Goal: Task Accomplishment & Management: Manage account settings

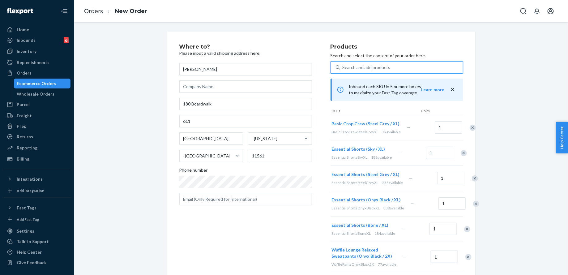
scroll to position [178, 0]
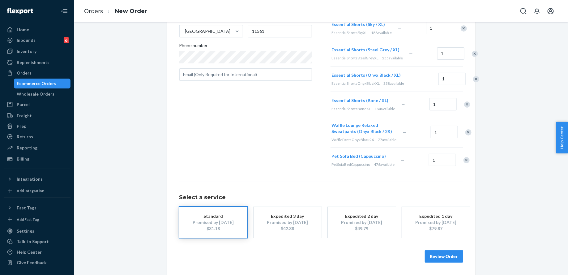
click at [445, 228] on div "$79.87" at bounding box center [435, 228] width 49 height 6
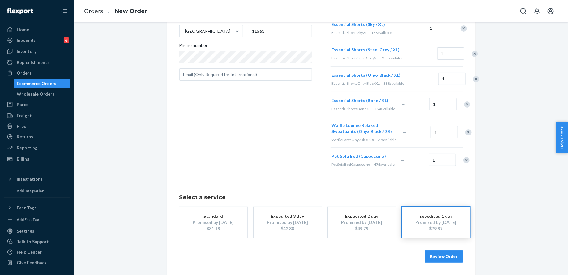
click at [513, 122] on div "Where to? Please input a valid shipping address here. Kimberly 180 Boardwalk 61…" at bounding box center [321, 91] width 485 height 368
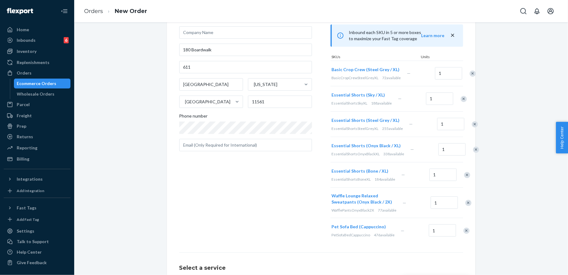
scroll to position [0, 0]
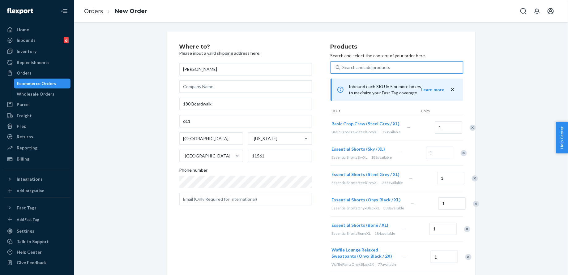
click at [384, 68] on div "Search and add products" at bounding box center [367, 67] width 48 height 6
click at [343, 68] on input "0 results available. Use Up and Down to choose options, press Enter to select t…" at bounding box center [343, 67] width 1 height 6
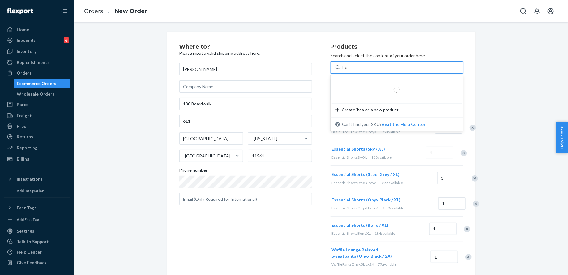
type input "b"
type input "t"
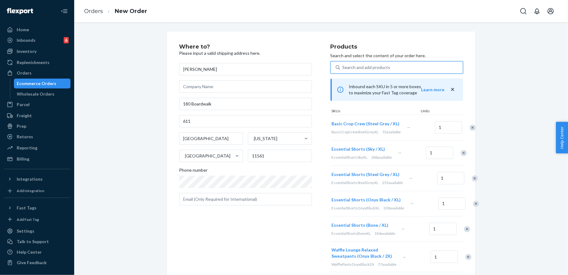
type input "e"
click at [486, 73] on div "Where to? Please input a valid shipping address here. Kimberly 180 Boardwalk 61…" at bounding box center [321, 216] width 485 height 368
click at [378, 60] on div "Products Search and select the content of your order here. Search and add produ…" at bounding box center [397, 170] width 133 height 253
click at [378, 66] on div "Search and add products" at bounding box center [367, 67] width 48 height 6
click at [343, 66] on input "Search and add products" at bounding box center [343, 67] width 1 height 6
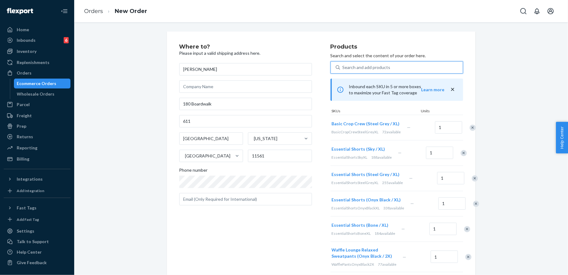
type input "e"
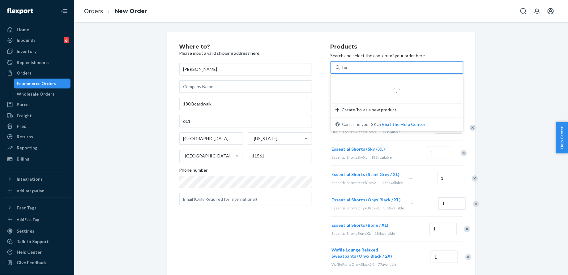
type input "h"
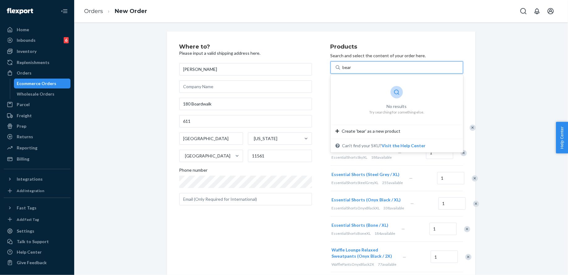
type input "bear"
click at [525, 107] on div "Where to? Please input a valid shipping address here. Kimberly 180 Boardwalk 61…" at bounding box center [321, 216] width 485 height 368
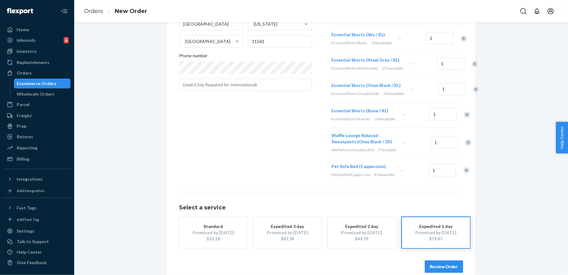
scroll to position [178, 0]
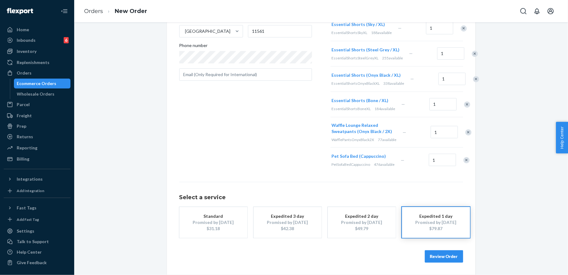
click at [442, 259] on button "Review Order" at bounding box center [444, 256] width 38 height 12
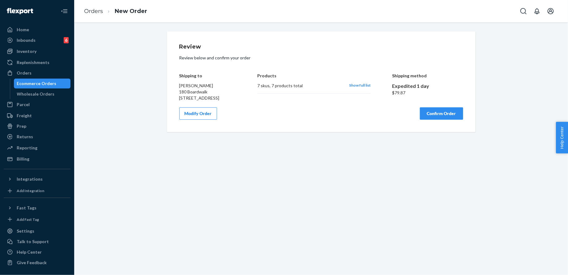
scroll to position [0, 0]
click at [197, 120] on button "Modify Order" at bounding box center [198, 113] width 38 height 12
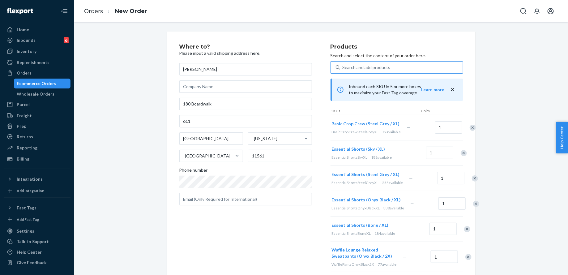
click at [367, 68] on div "Search and add products" at bounding box center [367, 67] width 48 height 6
click at [343, 68] on input "Search and add products" at bounding box center [343, 67] width 1 height 6
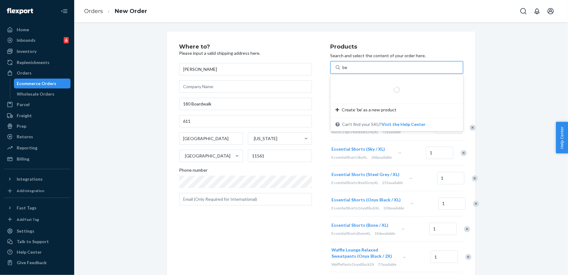
type input "b"
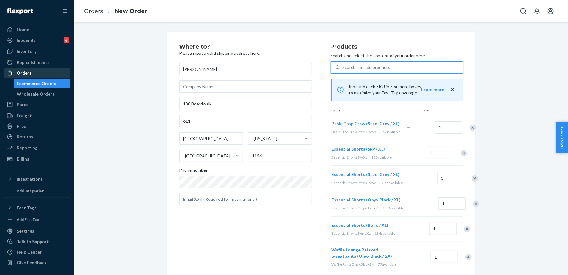
click at [49, 78] on link "Orders" at bounding box center [37, 73] width 67 height 10
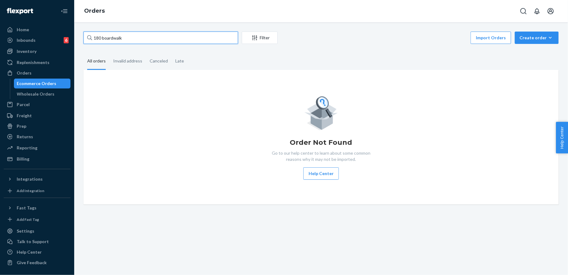
click at [144, 38] on input "180 boardwalk" at bounding box center [161, 38] width 155 height 12
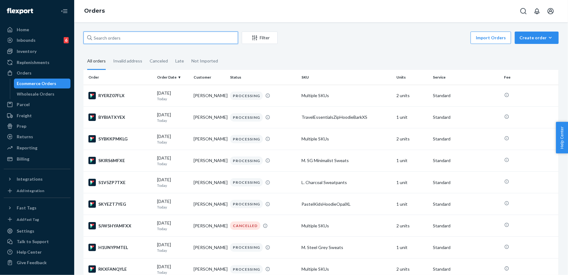
click at [173, 40] on input "text" at bounding box center [161, 38] width 155 height 12
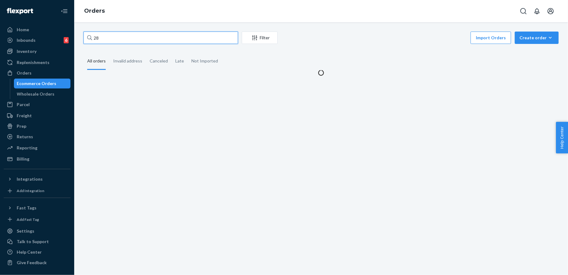
type input "2"
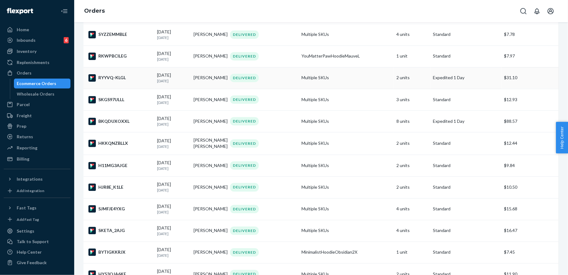
scroll to position [562, 0]
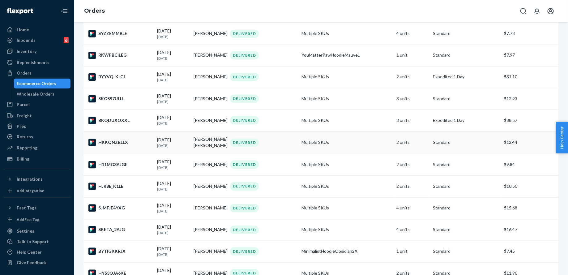
type input "180 boardwalk"
click at [353, 142] on td "Multiple SKUs" at bounding box center [346, 142] width 95 height 23
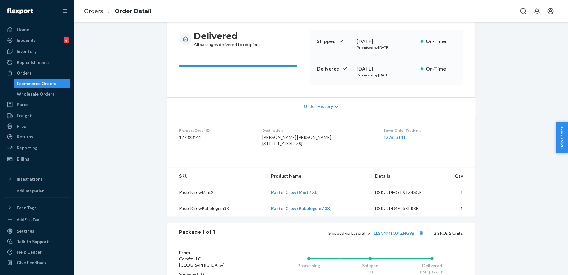
scroll to position [78, 0]
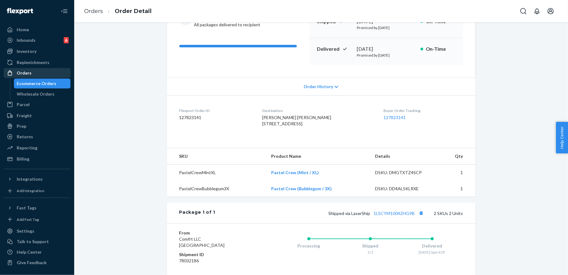
click at [35, 73] on div "Orders" at bounding box center [37, 73] width 66 height 9
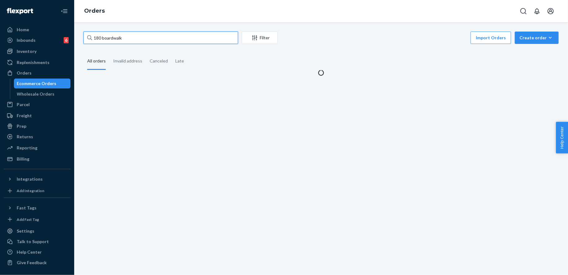
click at [125, 38] on input "180 boardwalk" at bounding box center [161, 38] width 155 height 12
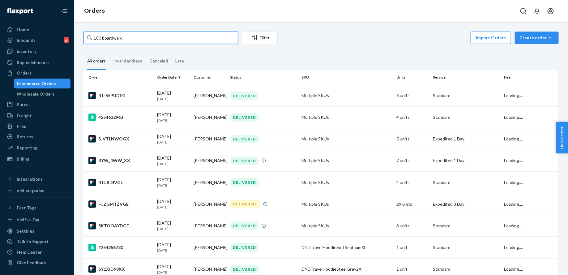
click at [125, 38] on input "180 boardwalk" at bounding box center [161, 38] width 155 height 12
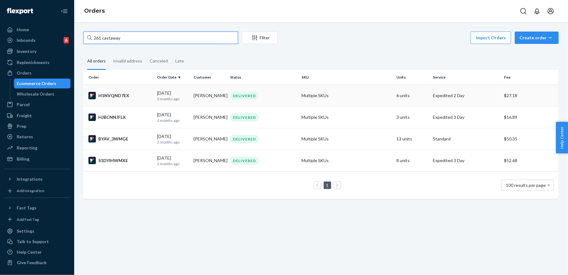
type input "261 castaway"
click at [302, 96] on td "Multiple SKUs" at bounding box center [346, 96] width 95 height 22
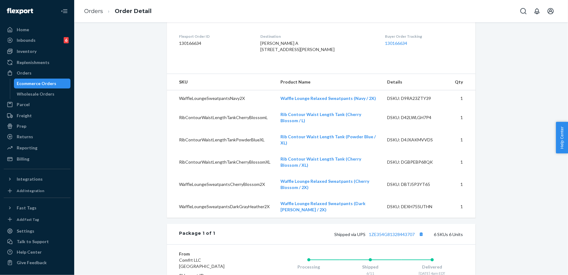
scroll to position [152, 0]
click at [54, 77] on div "Orders" at bounding box center [37, 73] width 66 height 9
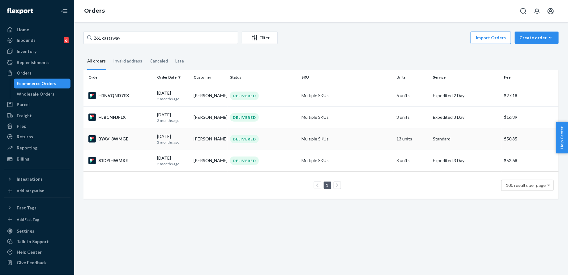
click at [346, 140] on td "Multiple SKUs" at bounding box center [346, 139] width 95 height 22
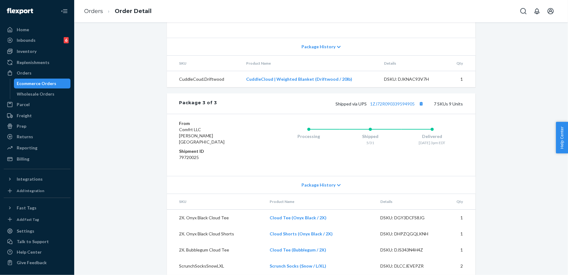
scroll to position [687, 0]
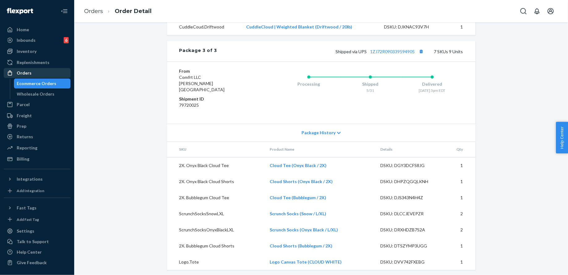
click at [58, 74] on div "Orders" at bounding box center [37, 73] width 66 height 9
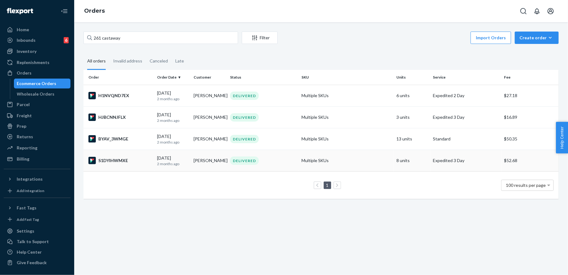
click at [353, 156] on td "Multiple SKUs" at bounding box center [346, 161] width 95 height 22
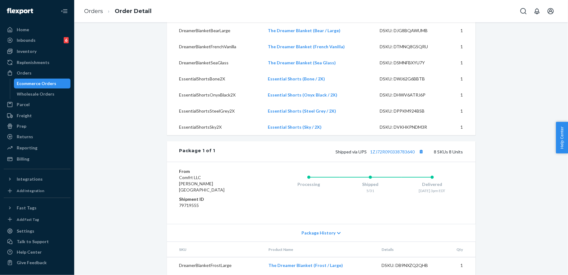
scroll to position [359, 0]
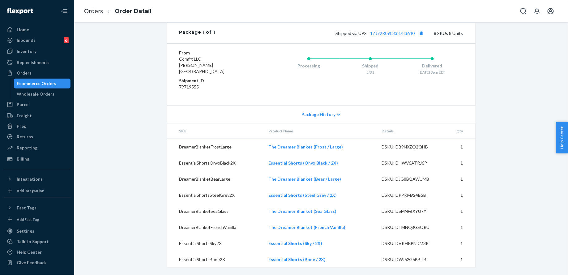
click at [39, 78] on div "Orders Ecommerce Orders Wholesale Orders" at bounding box center [37, 83] width 67 height 31
click at [38, 73] on div "Orders" at bounding box center [37, 73] width 66 height 9
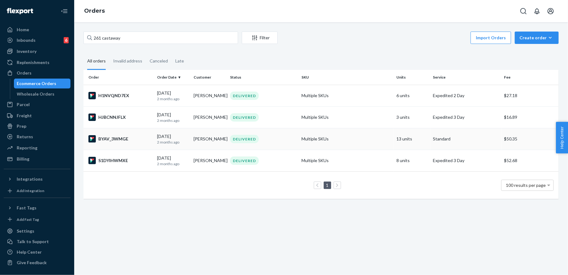
click at [364, 140] on td "Multiple SKUs" at bounding box center [346, 139] width 95 height 22
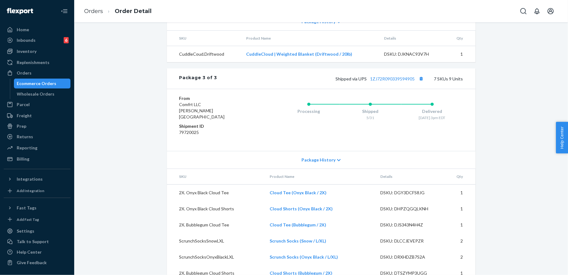
scroll to position [687, 0]
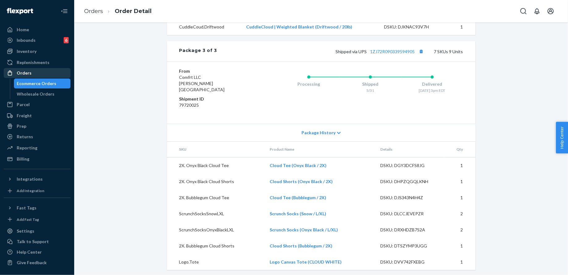
click at [41, 75] on div "Orders" at bounding box center [37, 73] width 66 height 9
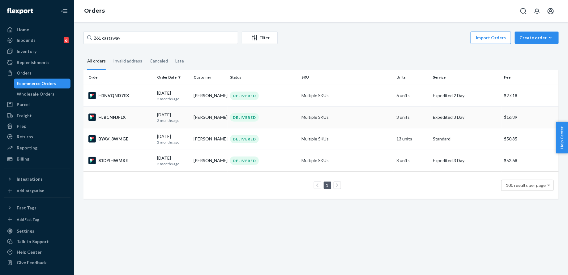
click at [362, 119] on td "Multiple SKUs" at bounding box center [346, 117] width 95 height 22
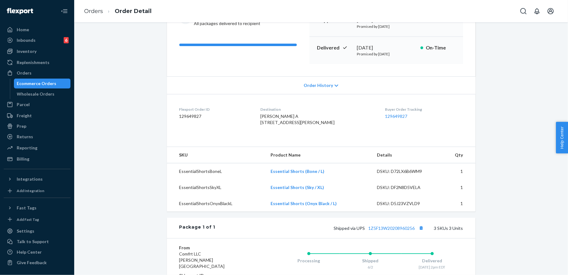
scroll to position [90, 0]
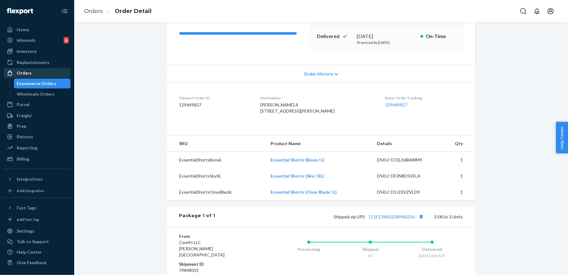
click at [50, 77] on div "Orders" at bounding box center [37, 73] width 66 height 9
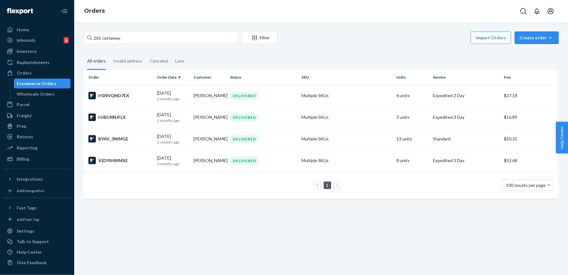
click at [547, 40] on icon "button" at bounding box center [550, 38] width 6 height 6
click at [547, 58] on button "Ecommerce order" at bounding box center [545, 52] width 59 height 13
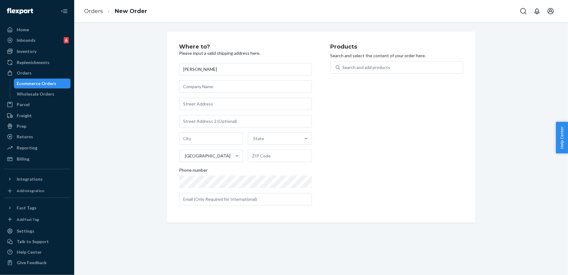
type input "[PERSON_NAME]"
type input "180 Boardwalk"
type input "Long Beach"
type input "11561"
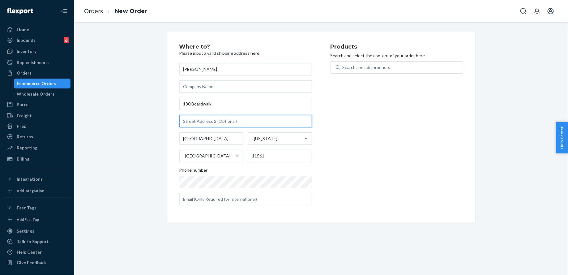
click at [259, 122] on input "text" at bounding box center [245, 121] width 133 height 12
type input "611"
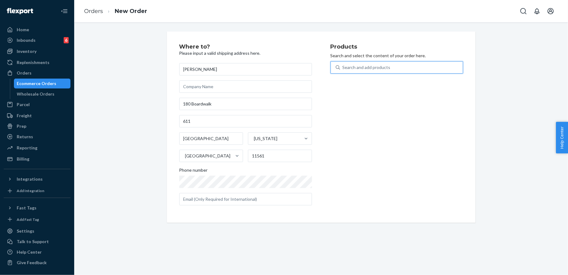
click at [396, 73] on div "Search and add products" at bounding box center [397, 67] width 133 height 12
click at [343, 71] on input "0 results available. Use Up and Down to choose options, press Enter to select t…" at bounding box center [343, 67] width 1 height 6
type input "essential short l"
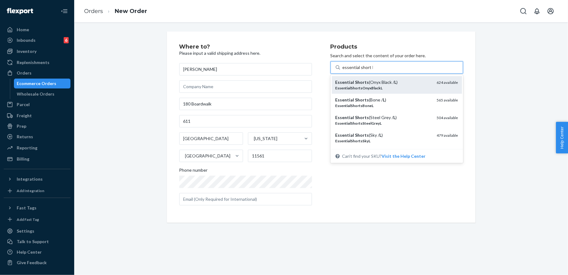
click at [399, 86] on div "EssentialShortsOnyxBlackL" at bounding box center [384, 87] width 96 height 5
click at [373, 71] on input "essential short l" at bounding box center [358, 67] width 30 height 6
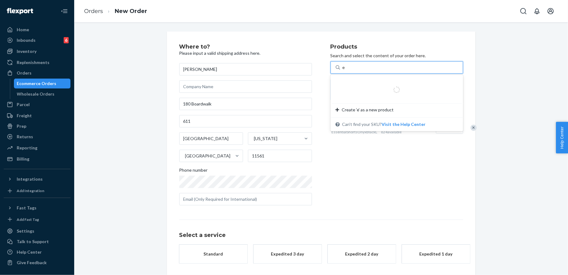
click at [393, 67] on div "e e" at bounding box center [401, 67] width 123 height 11
click at [345, 67] on input "e" at bounding box center [344, 67] width 3 height 6
type input "essential short l"
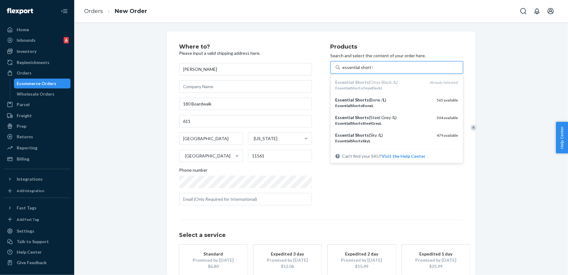
click at [395, 98] on div "Essential Shorts (Bone / L )" at bounding box center [384, 100] width 96 height 6
click at [373, 71] on input "essential short l" at bounding box center [358, 67] width 30 height 6
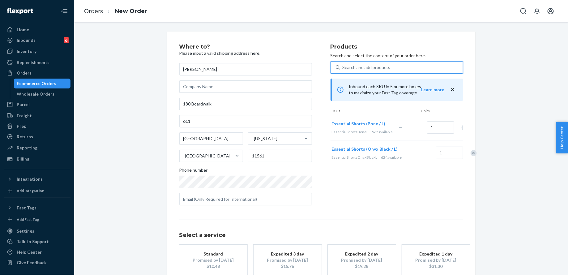
click at [390, 70] on div "Search and add products e" at bounding box center [401, 67] width 123 height 11
click at [343, 70] on input "e" at bounding box center [343, 67] width 1 height 6
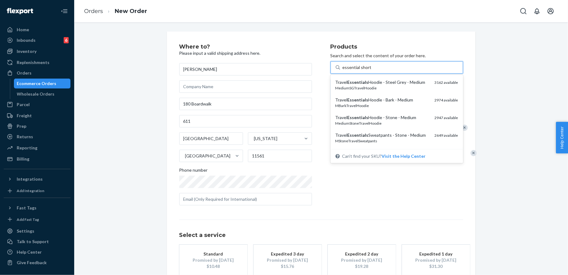
type input "essential short l"
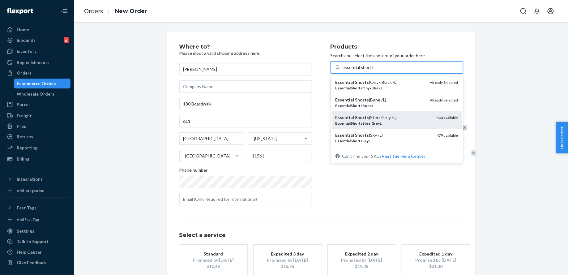
click at [389, 116] on div "Essential Shorts (Steel Grey / L )" at bounding box center [384, 117] width 96 height 6
click at [373, 71] on input "essential short l" at bounding box center [358, 67] width 30 height 6
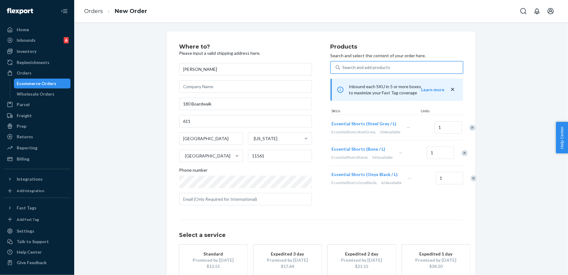
click at [387, 62] on div "Search and add products e" at bounding box center [401, 67] width 123 height 11
click at [343, 64] on input "e" at bounding box center [343, 67] width 1 height 6
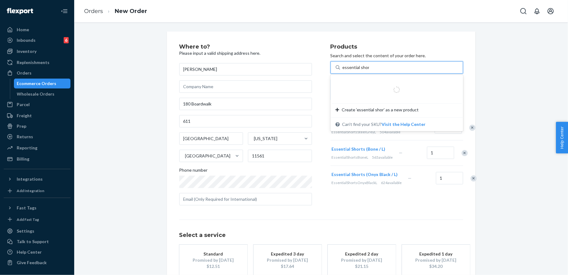
type input "essential short l"
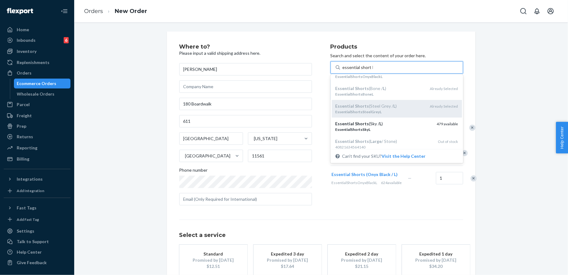
scroll to position [18, 0]
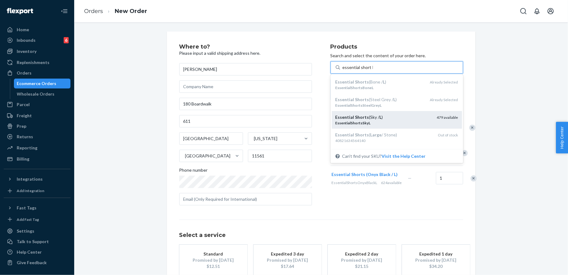
click at [393, 124] on div "EssentialShortsSkyL" at bounding box center [384, 122] width 96 height 5
click at [373, 71] on input "essential short l" at bounding box center [358, 67] width 30 height 6
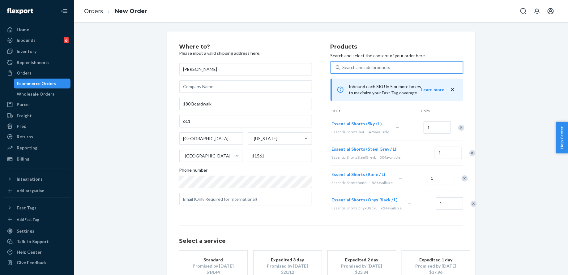
click at [386, 70] on div "Search and add products" at bounding box center [367, 67] width 48 height 6
click at [343, 70] on input "0 results available. Select is focused ,type to refine list, press Down to open…" at bounding box center [343, 67] width 1 height 6
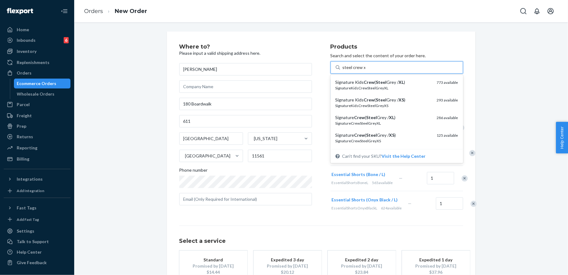
type input "steel crew xl"
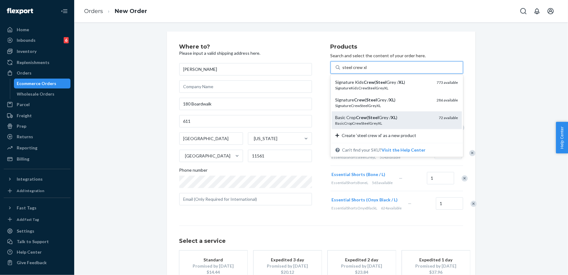
click at [399, 119] on div "Basic Crop Crew ( Steel Grey / XL )" at bounding box center [385, 117] width 99 height 6
click at [367, 71] on input "steel crew xl" at bounding box center [355, 67] width 24 height 6
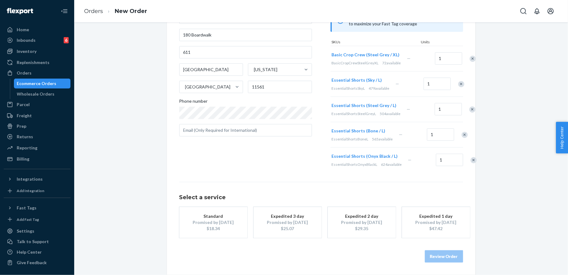
scroll to position [0, 0]
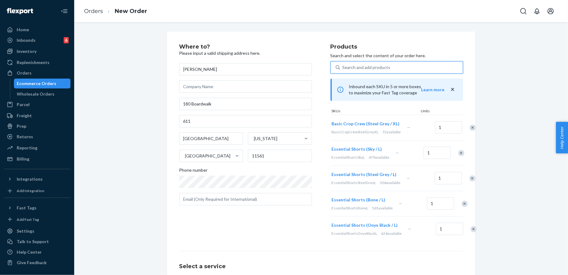
click at [380, 66] on div "Search and add products" at bounding box center [367, 67] width 48 height 6
click at [343, 66] on input "0 results available. Select is focused ,type to refine list, press Down to open…" at bounding box center [343, 67] width 1 height 6
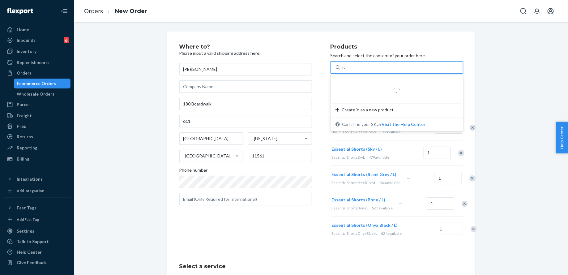
type input "cap"
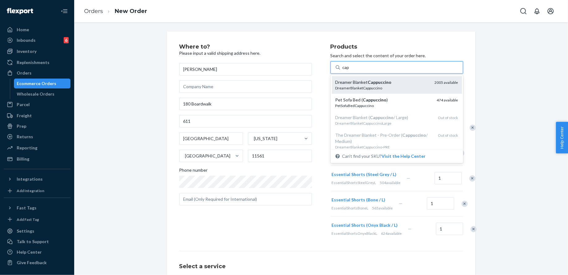
click at [383, 82] on em "Cappuccino" at bounding box center [380, 81] width 24 height 5
click at [350, 71] on input "cap" at bounding box center [346, 67] width 7 height 6
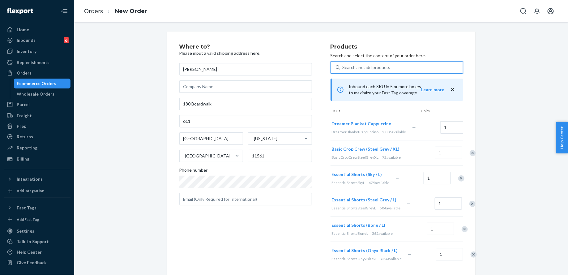
click at [378, 65] on div "Search and add products" at bounding box center [367, 67] width 48 height 6
click at [343, 65] on input "0 results available. Select is focused ,type to refine list, press Down to open…" at bounding box center [343, 67] width 1 height 6
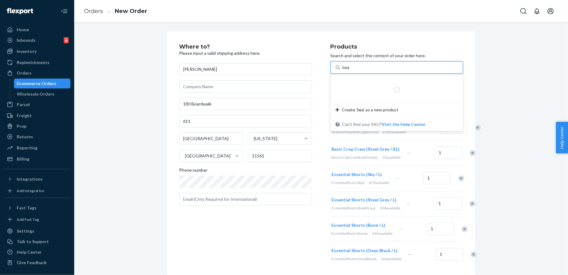
type input "bear"
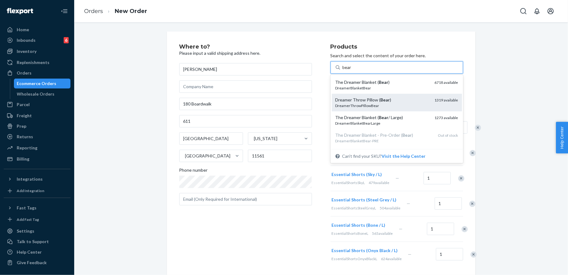
click at [380, 107] on div "DreamerThrowPillowBear" at bounding box center [383, 105] width 94 height 5
click at [352, 71] on input "bear" at bounding box center [347, 67] width 9 height 6
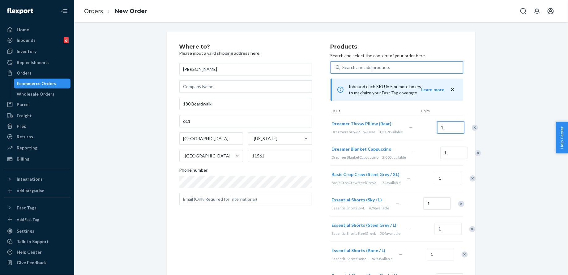
click at [440, 134] on input "1" at bounding box center [450, 127] width 27 height 12
type input "2"
click at [495, 132] on div "Where to? Please input a valid shipping address here. Kimberly 180 Boardwalk 61…" at bounding box center [321, 213] width 485 height 363
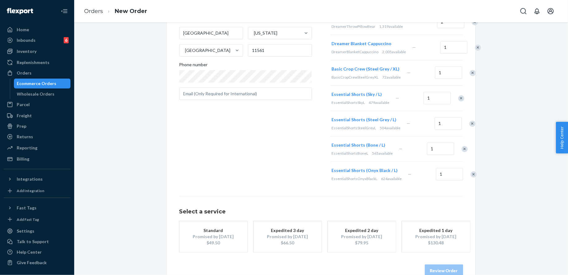
scroll to position [178, 0]
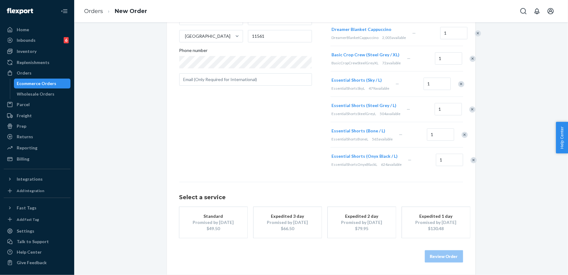
click at [431, 228] on div "$130.48" at bounding box center [435, 228] width 49 height 6
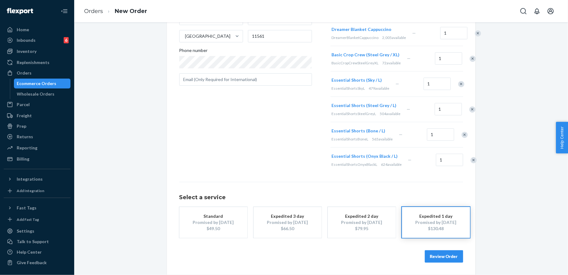
click at [453, 256] on button "Review Order" at bounding box center [444, 256] width 38 height 12
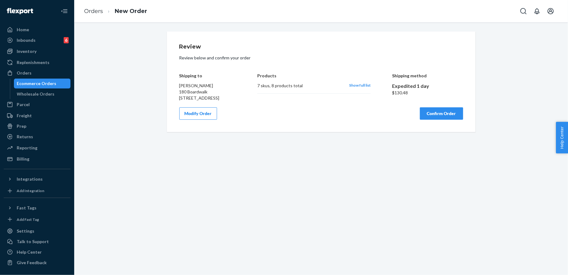
scroll to position [0, 0]
click at [363, 87] on span "Show full list" at bounding box center [360, 85] width 22 height 5
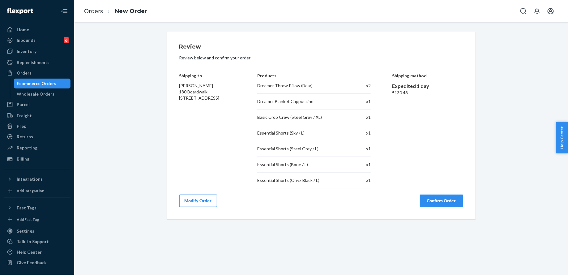
click at [191, 199] on button "Modify Order" at bounding box center [198, 201] width 38 height 12
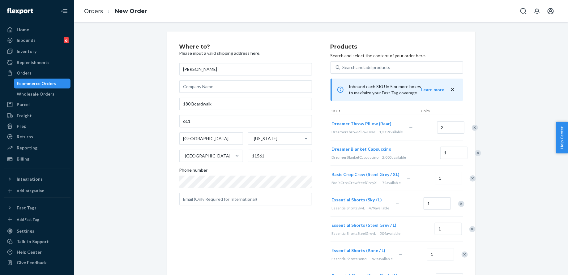
click at [475, 156] on div "Remove Item" at bounding box center [478, 153] width 6 height 6
click at [401, 72] on div "Search and add products" at bounding box center [401, 67] width 123 height 11
click at [343, 71] on input "Search and add products" at bounding box center [343, 67] width 1 height 6
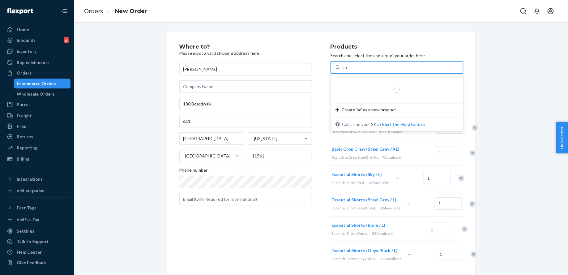
type input "sofa"
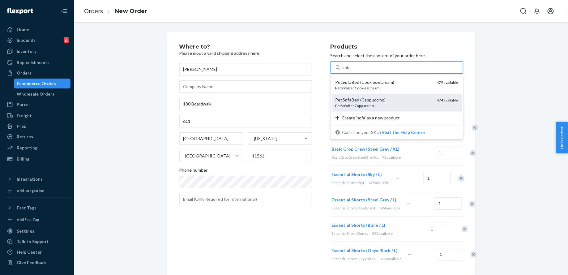
click at [398, 101] on div "Pet Sofa Bed (Cappuccino)" at bounding box center [384, 100] width 96 height 6
click at [351, 71] on input "sofa" at bounding box center [347, 67] width 9 height 6
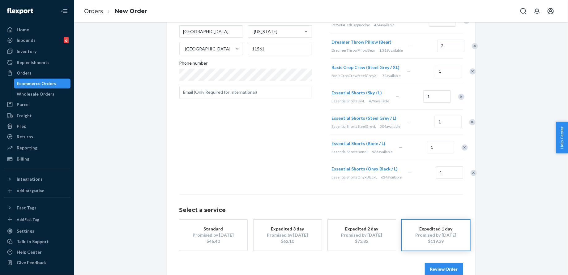
scroll to position [172, 0]
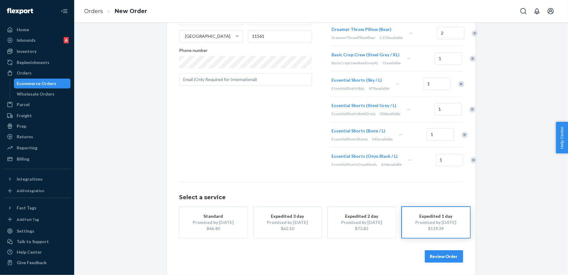
click at [445, 263] on div "Where to? Please input a valid shipping address here. Kimberly 180 Boardwalk 61…" at bounding box center [321, 93] width 309 height 363
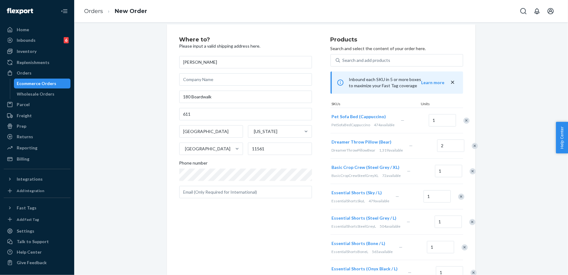
scroll to position [0, 0]
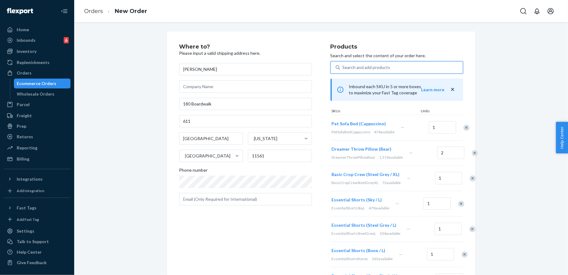
click at [389, 68] on div "Search and add products" at bounding box center [401, 67] width 123 height 11
click at [343, 68] on input "0 results available. Use Up and Down to choose options, press Enter to select t…" at bounding box center [343, 67] width 1 height 6
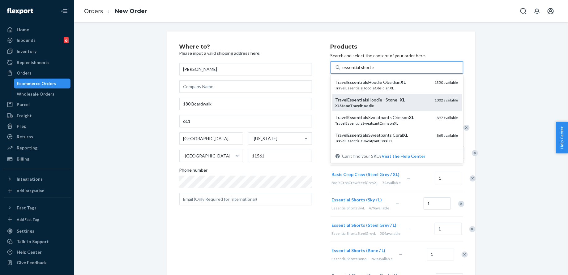
type input "essential short xl"
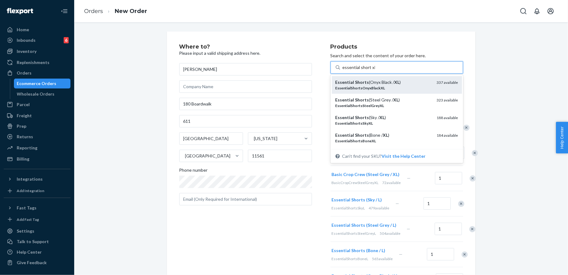
click at [404, 90] on div "EssentialShortsOnyxBlackXL" at bounding box center [384, 87] width 96 height 5
click at [375, 71] on input "essential short xl" at bounding box center [359, 67] width 32 height 6
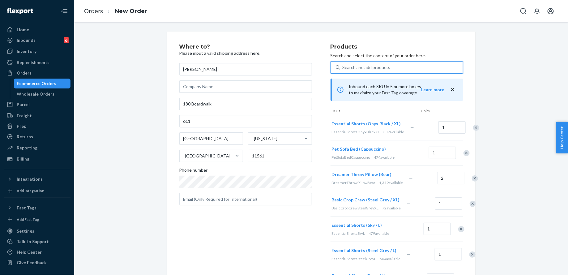
scroll to position [208, 0]
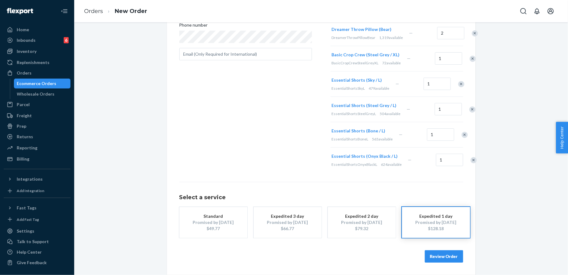
click at [442, 258] on button "Review Order" at bounding box center [444, 256] width 38 height 12
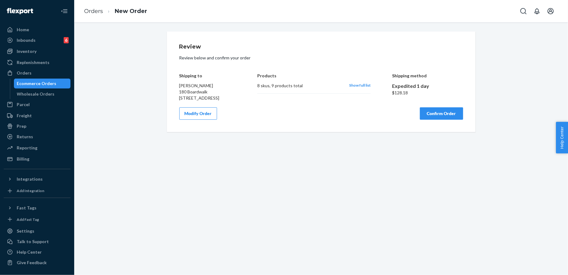
scroll to position [0, 0]
click at [365, 84] on span "Show full list" at bounding box center [360, 85] width 22 height 5
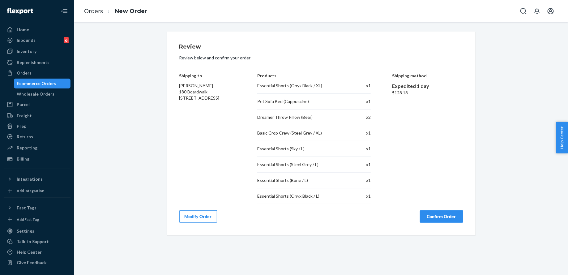
click at [452, 215] on button "Confirm Order" at bounding box center [441, 216] width 43 height 12
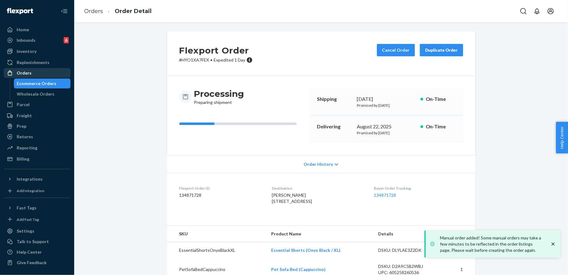
click at [48, 71] on div "Orders" at bounding box center [37, 73] width 66 height 9
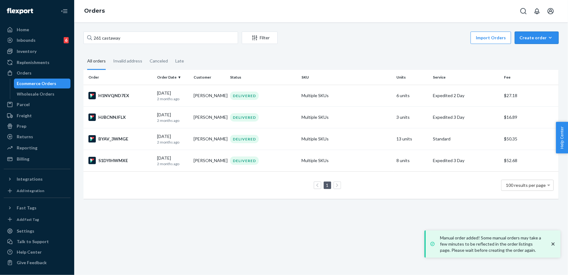
click at [534, 38] on div "Create order" at bounding box center [537, 38] width 35 height 6
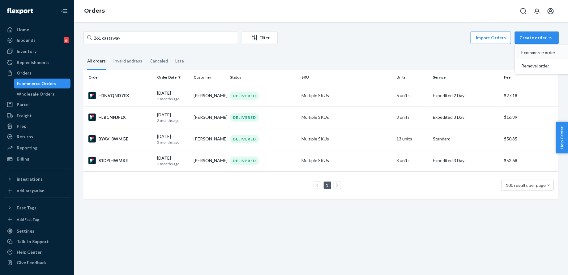
click at [536, 54] on span "Ecommerce order" at bounding box center [540, 52] width 38 height 4
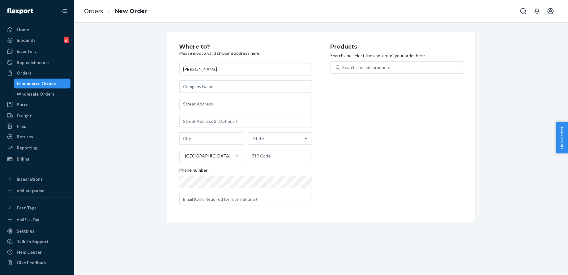
type input "[PERSON_NAME]"
type input "5593 Kibby Rd"
type input "Jackson"
type input "49201"
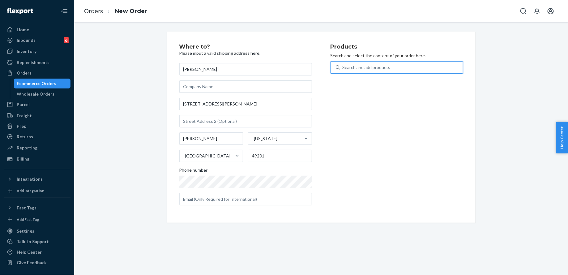
click at [375, 67] on div "Search and add products" at bounding box center [367, 67] width 48 height 6
click at [343, 67] on input "0 results available. Use Up and Down to choose options, press Enter to select t…" at bounding box center [343, 67] width 1 height 6
type input "bark l"
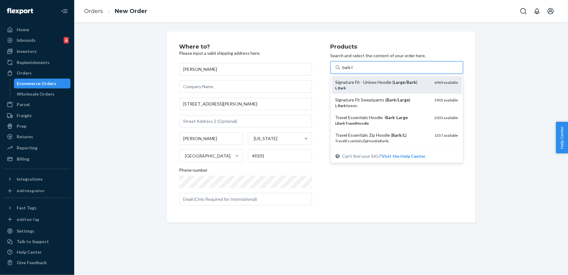
click at [382, 82] on div "Signature Fit - Unisex Hoodie ( Large / Bark )" at bounding box center [383, 82] width 94 height 6
click at [354, 71] on input "bark l" at bounding box center [348, 67] width 11 height 6
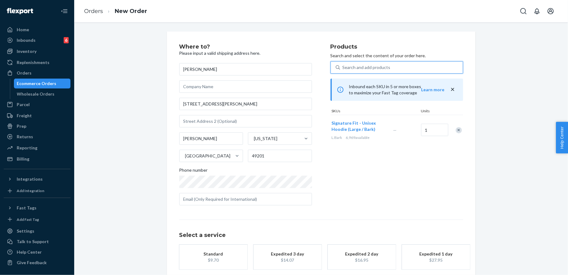
click at [379, 65] on div "Search and add products" at bounding box center [367, 67] width 48 height 6
click at [343, 65] on input "0 results available. Use Up and Down to choose options, press Enter to select t…" at bounding box center [343, 67] width 1 height 6
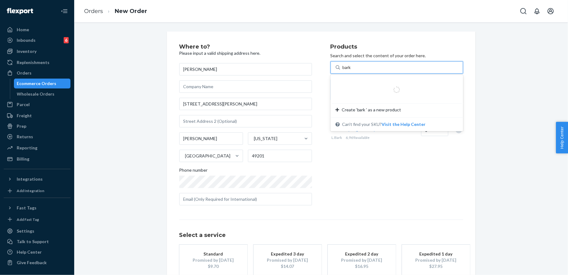
type input "bark m"
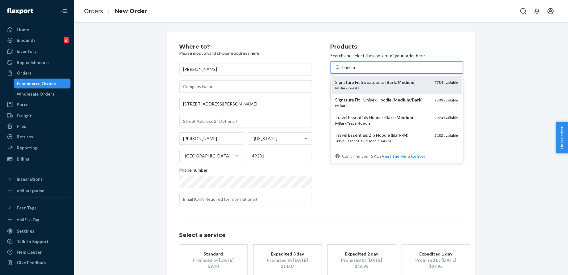
click at [380, 85] on div "Signature Fit Sweatpants ( Bark / Medium )" at bounding box center [383, 82] width 94 height 6
click at [356, 71] on input "bark m" at bounding box center [350, 67] width 14 height 6
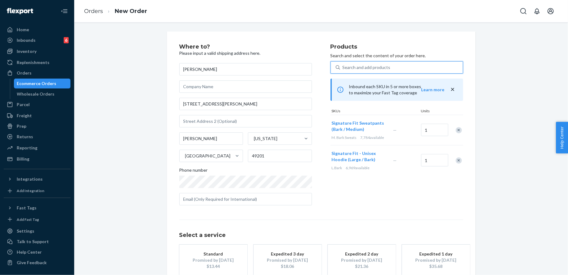
click at [227, 259] on div "Promised by Sep 1, 2025" at bounding box center [213, 260] width 49 height 6
click at [366, 63] on div "Search and add products" at bounding box center [401, 67] width 123 height 11
click at [343, 64] on input "Search and add products" at bounding box center [343, 67] width 1 height 6
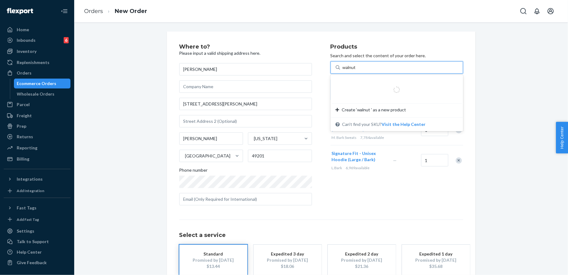
type input "walnut l"
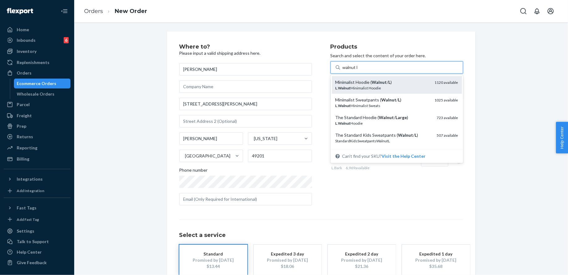
click at [368, 82] on div "Minimalist Hoodie ( Walnut / L )" at bounding box center [383, 82] width 94 height 6
click at [358, 71] on input "walnut l" at bounding box center [350, 67] width 15 height 6
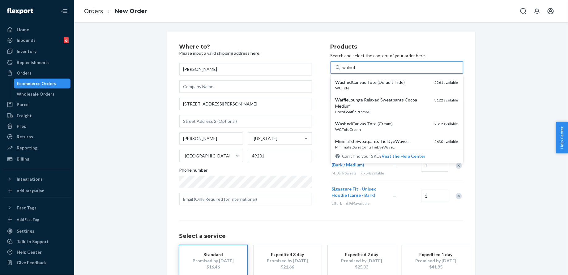
type input "walnut m"
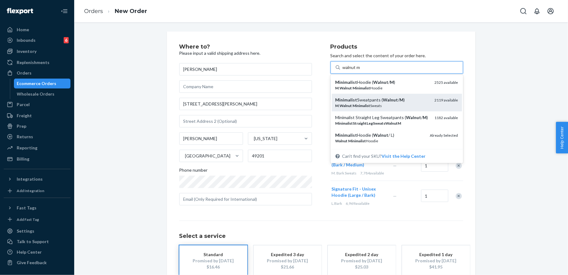
click at [371, 104] on div "M . Walnut Minimalist Sweats" at bounding box center [383, 105] width 94 height 5
click at [361, 71] on input "walnut m" at bounding box center [352, 67] width 18 height 6
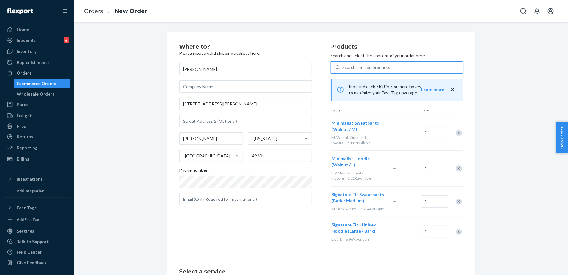
scroll to position [73, 0]
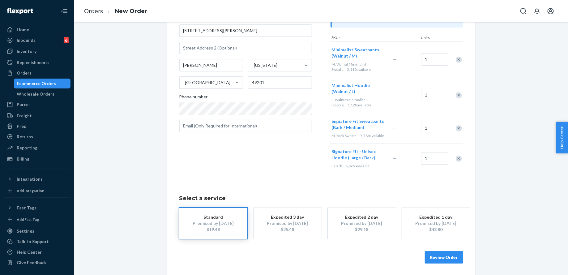
click at [442, 256] on button "Review Order" at bounding box center [444, 257] width 38 height 12
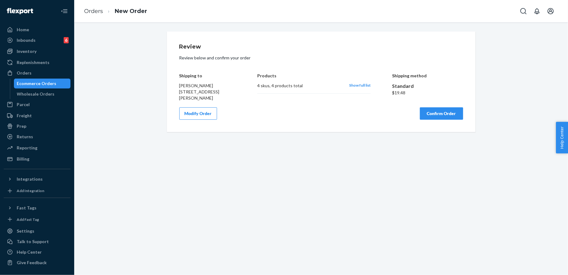
click at [446, 110] on button "Confirm Order" at bounding box center [441, 113] width 43 height 12
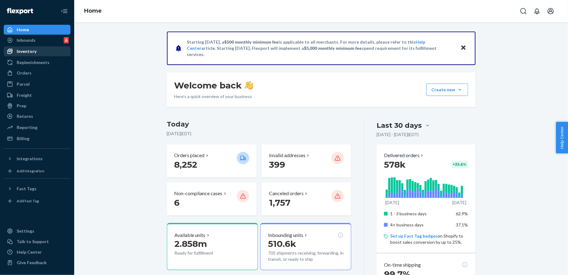
click at [31, 54] on div "Inventory" at bounding box center [37, 51] width 66 height 9
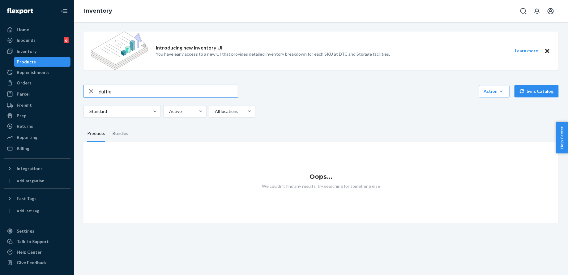
click at [154, 90] on input "duffle" at bounding box center [168, 91] width 139 height 12
type input "bag"
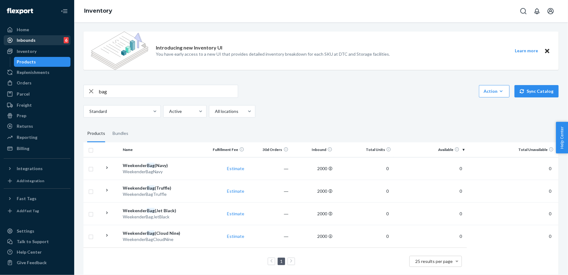
click at [45, 41] on div "Inbounds 6" at bounding box center [37, 40] width 66 height 9
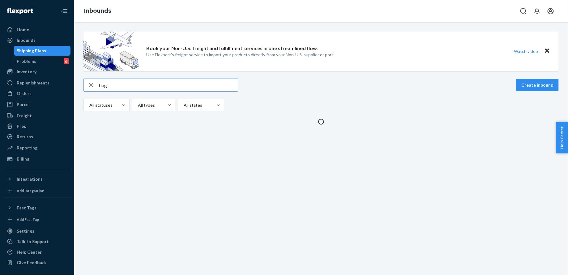
type input "bag"
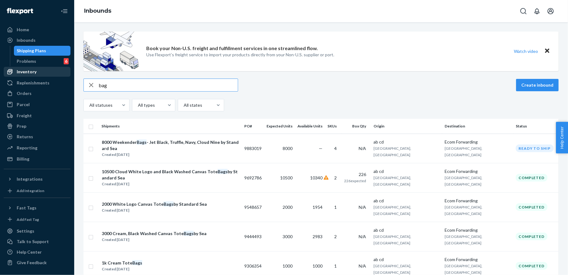
click at [37, 75] on div "Inventory" at bounding box center [37, 71] width 66 height 9
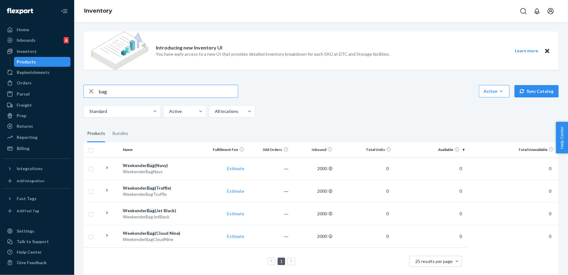
click at [139, 87] on input "bag" at bounding box center [168, 91] width 139 height 12
type input "powder"
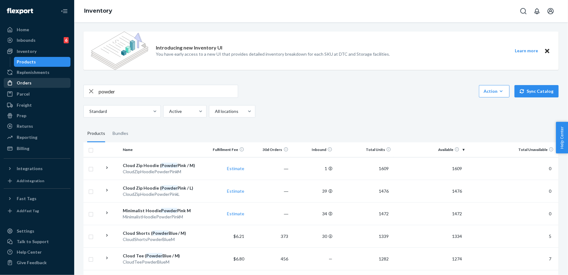
click at [41, 84] on div "Orders" at bounding box center [37, 83] width 66 height 9
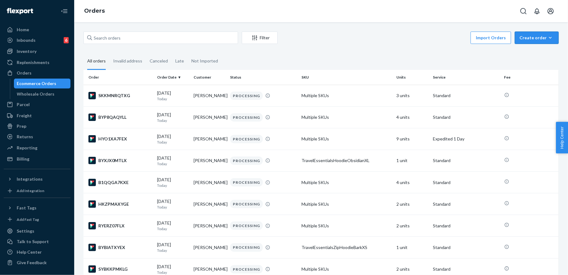
click at [532, 39] on div "Create order" at bounding box center [537, 38] width 35 height 6
click at [532, 54] on span "Ecommerce order" at bounding box center [540, 52] width 38 height 4
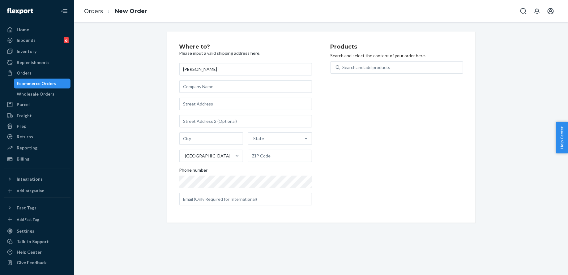
type input "[PERSON_NAME]"
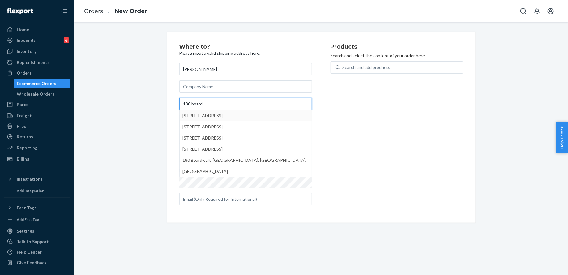
type input "180 board"
type input "Long Beach"
type input "11561"
type input "180 Boardwalk"
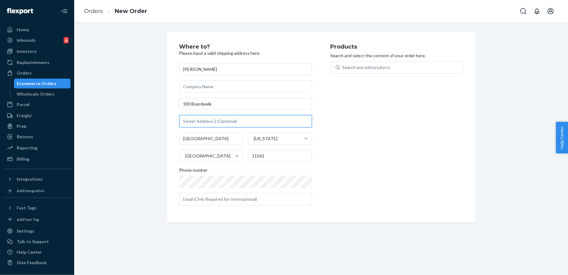
click at [263, 118] on input "text" at bounding box center [245, 121] width 133 height 12
type input "611"
click at [426, 65] on div "Search and add products" at bounding box center [401, 67] width 123 height 11
click at [343, 65] on input "Search and add products" at bounding box center [343, 67] width 1 height 6
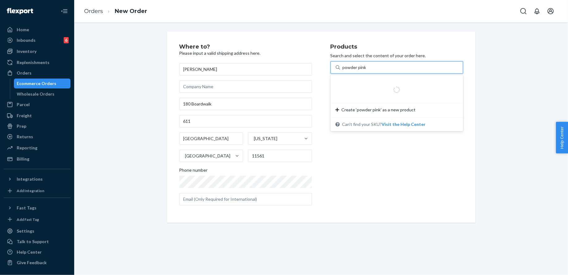
type input "powder pink"
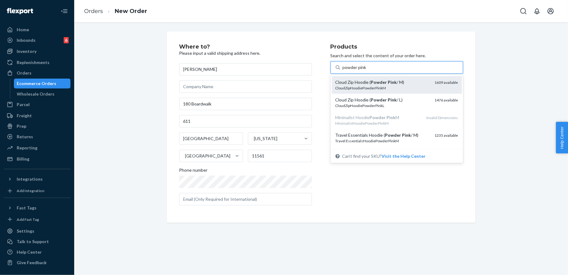
click at [429, 84] on div "Cloud Zip Hoodie ( Powder Pink / M)" at bounding box center [383, 82] width 94 height 6
click at [368, 71] on input "powder pink" at bounding box center [355, 67] width 25 height 6
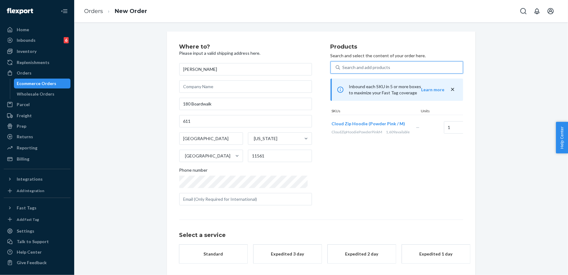
click at [413, 70] on div "Search and add products" at bounding box center [401, 67] width 123 height 11
click at [343, 70] on input "0 results available. Select is focused ,type to refine list, press Down to open…" at bounding box center [343, 67] width 1 height 6
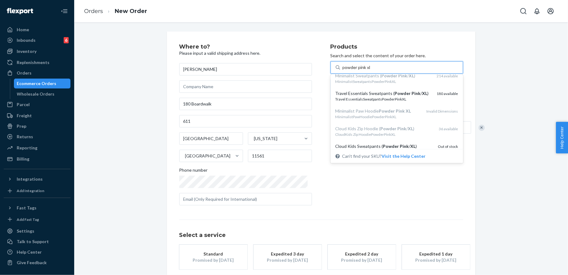
scroll to position [118, 0]
type input "powder pink xl"
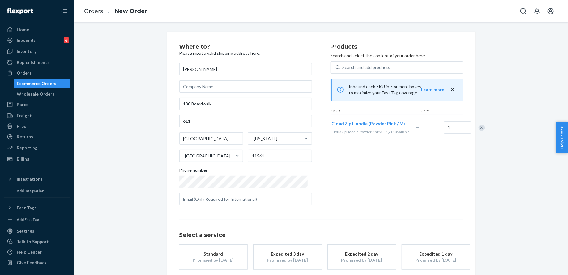
click at [392, 200] on div "Products Search and select the content of your order here. Search and add produ…" at bounding box center [397, 127] width 133 height 166
click at [221, 265] on button "Standard Promised by Sep 1, 2025" at bounding box center [213, 257] width 68 height 25
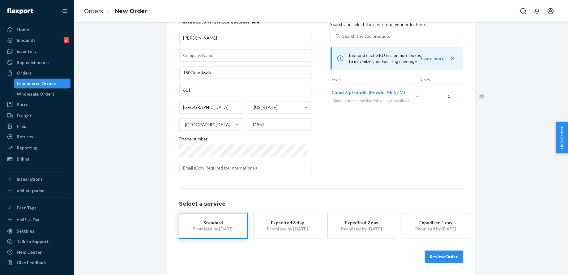
scroll to position [0, 0]
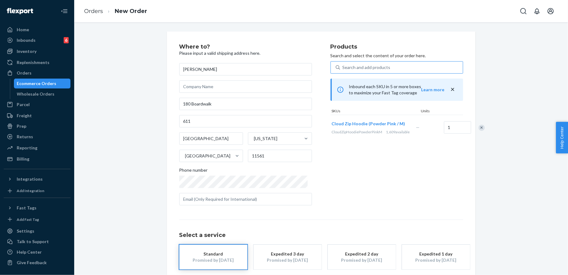
click at [383, 64] on div "Search and add products" at bounding box center [367, 67] width 48 height 6
click at [343, 64] on input "Search and add products" at bounding box center [343, 67] width 1 height 6
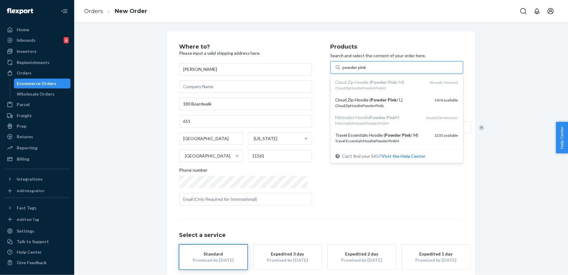
type input "powder pink l"
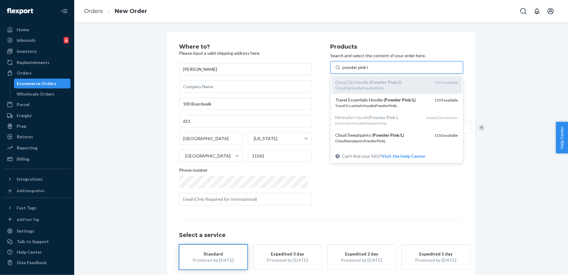
click at [394, 85] on div "Cloud Zip Hoodie ( Powder Pink / L )" at bounding box center [383, 82] width 94 height 6
click at [369, 71] on input "powder pink l" at bounding box center [356, 67] width 26 height 6
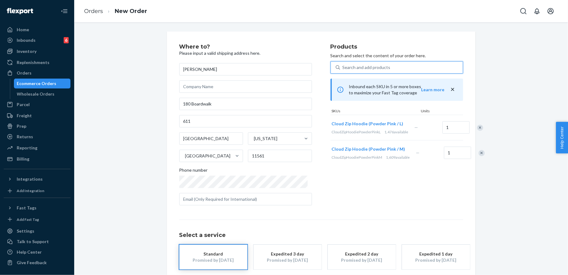
scroll to position [31, 0]
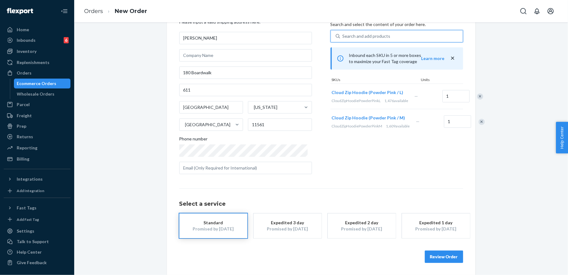
click at [441, 253] on button "Review Order" at bounding box center [444, 257] width 38 height 12
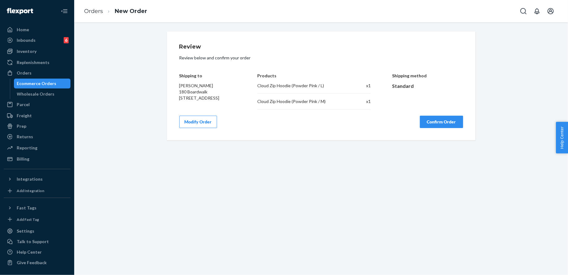
scroll to position [0, 0]
click at [441, 118] on button "Confirm Order" at bounding box center [441, 122] width 43 height 12
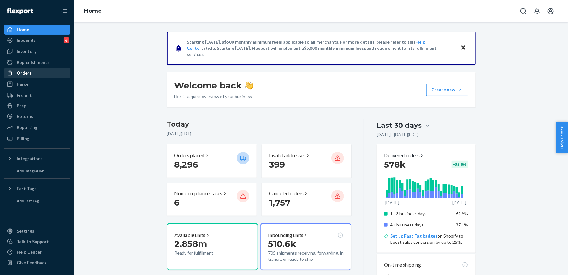
click at [40, 70] on div "Orders" at bounding box center [37, 73] width 66 height 9
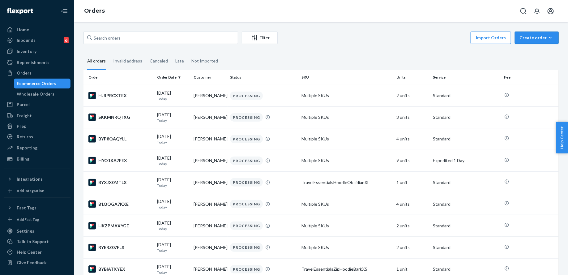
click at [540, 39] on div "Create order" at bounding box center [537, 38] width 35 height 6
click at [540, 55] on span "Ecommerce order" at bounding box center [540, 52] width 38 height 4
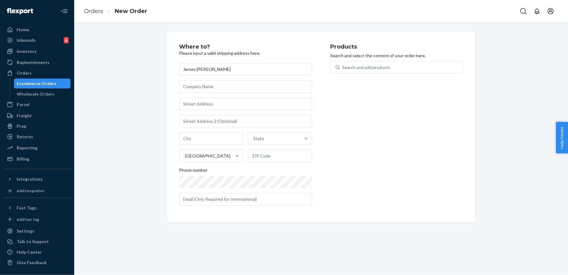
type input "Jersey [PERSON_NAME]"
click at [216, 106] on input "text" at bounding box center [245, 104] width 133 height 12
paste input "[STREET_ADDRESS][PERSON_NAME]"
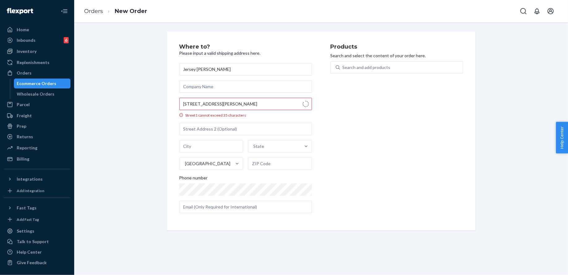
type input "[STREET_ADDRESS][PERSON_NAME]"
type input "a"
type input "[GEOGRAPHIC_DATA]"
type input "48326"
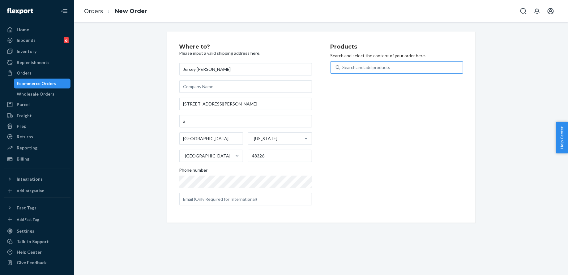
click at [364, 63] on div "Search and add products" at bounding box center [401, 67] width 123 height 11
click at [343, 64] on input "Search and add products" at bounding box center [343, 67] width 1 height 6
type input "brush hoodie m"
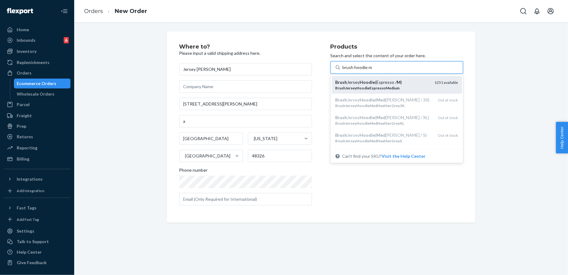
click at [370, 81] on em "Hoodie" at bounding box center [367, 81] width 15 height 5
click at [370, 71] on input "brush hoodie m" at bounding box center [358, 67] width 30 height 6
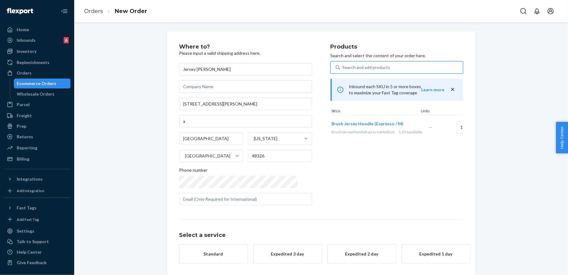
click at [367, 68] on div "Search and add products" at bounding box center [367, 67] width 48 height 6
click at [343, 68] on input "0 results available. Select is focused ,type to refine list, press Down to open…" at bounding box center [343, 67] width 1 height 6
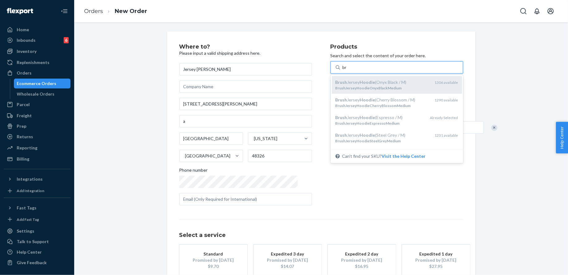
type input "b"
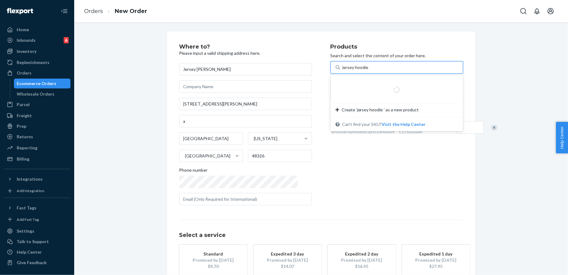
type input "jersey hoodie m"
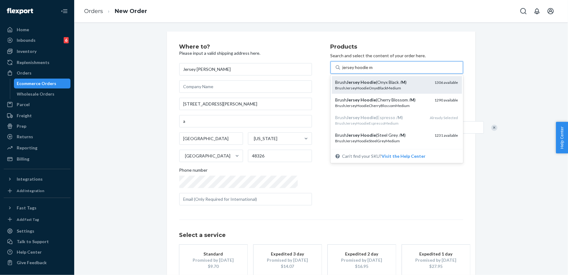
click at [381, 90] on div "BrushJerseyHoodieOnyxBlackMedium" at bounding box center [383, 87] width 94 height 5
click at [373, 71] on input "jersey hoodie m" at bounding box center [358, 67] width 30 height 6
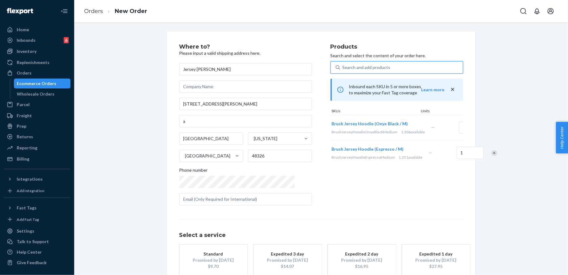
click at [372, 71] on div "Search and add products" at bounding box center [401, 67] width 123 height 11
click at [343, 71] on input "0 results available. Select is focused ,type to refine list, press Down to open…" at bounding box center [343, 67] width 1 height 6
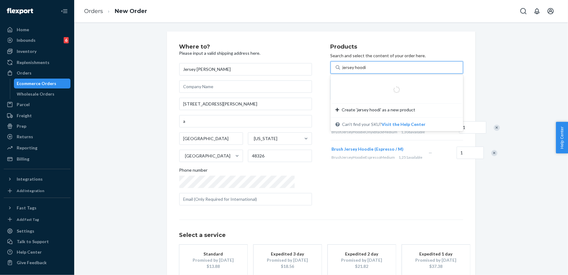
type input "jersey hoodie m"
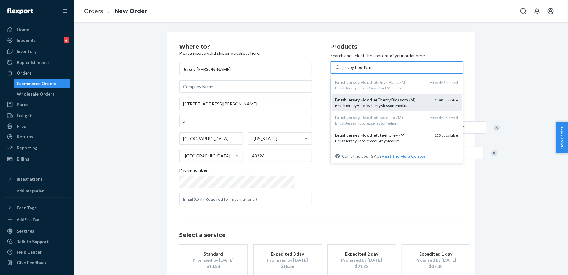
click at [374, 95] on div "Brush Jersey Hoodie (Cherry Blossom / M ) BrushJerseyHoodieCherryBlossomMedium …" at bounding box center [397, 103] width 130 height 18
click at [373, 71] on input "jersey hoodie m" at bounding box center [358, 67] width 30 height 6
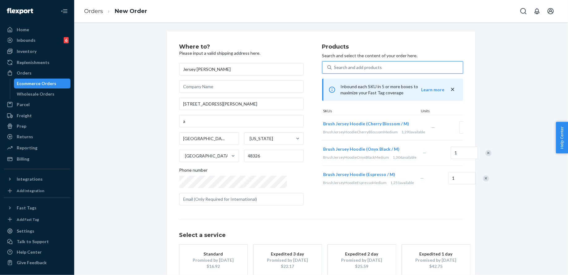
click at [374, 71] on div "Search and add products" at bounding box center [397, 67] width 131 height 11
click at [335, 71] on input "0 results available. Select is focused ,type to refine list, press Down to open…" at bounding box center [334, 67] width 1 height 6
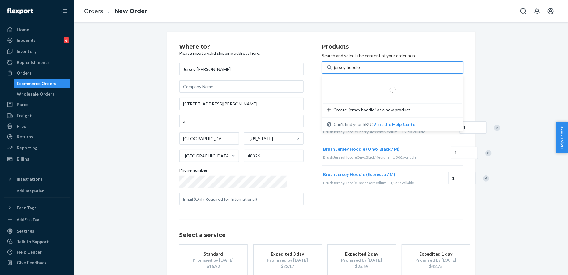
type input "jersey hoodie m"
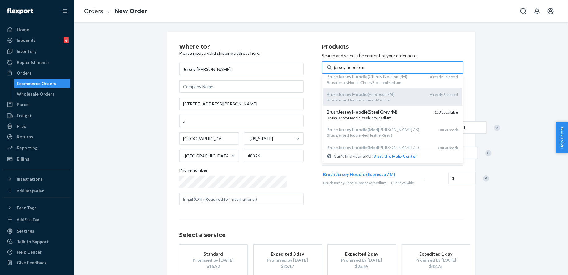
scroll to position [37, 0]
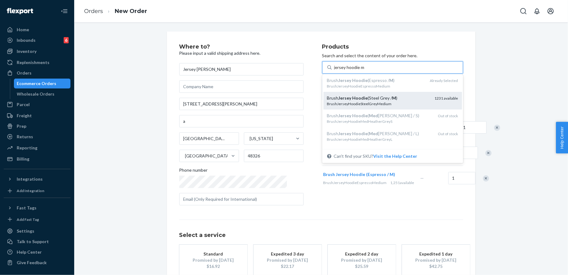
click at [378, 105] on div "BrushJerseyHoodieSteelGreyMedium" at bounding box center [378, 103] width 103 height 5
click at [365, 71] on input "jersey hoodie m" at bounding box center [349, 67] width 30 height 6
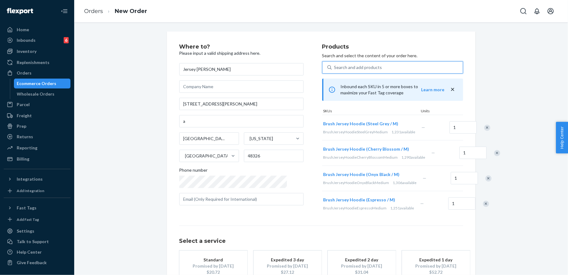
click at [372, 70] on div "Search and add products" at bounding box center [397, 67] width 131 height 11
click at [335, 70] on input "0 results available. Select is focused ,type to refine list, press Down to open…" at bounding box center [334, 67] width 1 height 6
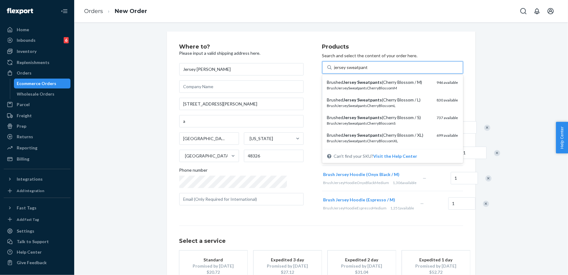
type input "jersey sweatpant m"
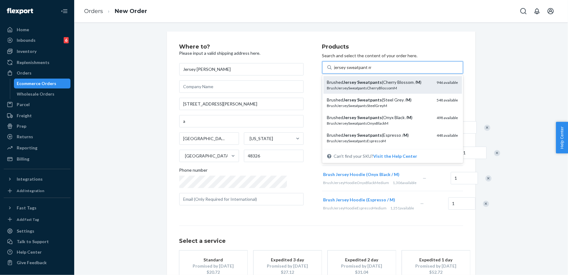
click at [380, 81] on div "Brushed Jersey Sweatpants (Cherry Blossom / M )" at bounding box center [379, 82] width 105 height 6
click at [371, 71] on input "jersey sweatpant m" at bounding box center [352, 67] width 37 height 6
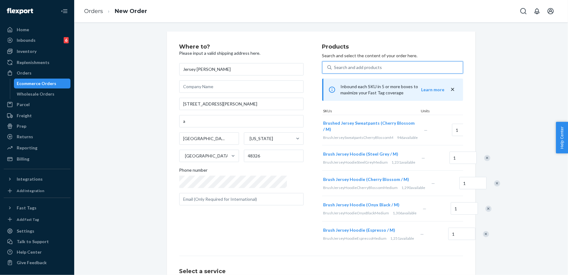
click at [371, 70] on div "Search and add products" at bounding box center [397, 67] width 131 height 11
click at [335, 70] on input "0 results available. Use Up and Down to choose options, press Enter to select t…" at bounding box center [334, 67] width 1 height 6
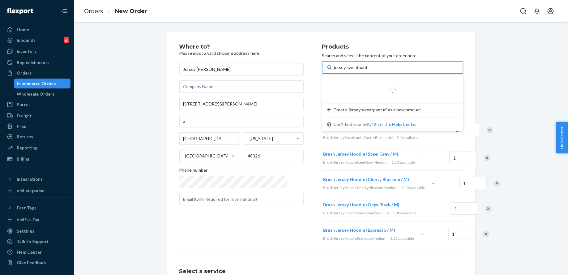
type input "jersey sweatpant m"
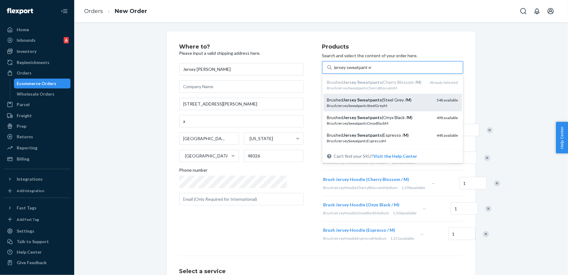
click at [379, 100] on div "Brushed Jersey Sweatpants (Steel Grey / M )" at bounding box center [379, 100] width 105 height 6
click at [371, 71] on input "jersey sweatpant m" at bounding box center [352, 67] width 37 height 6
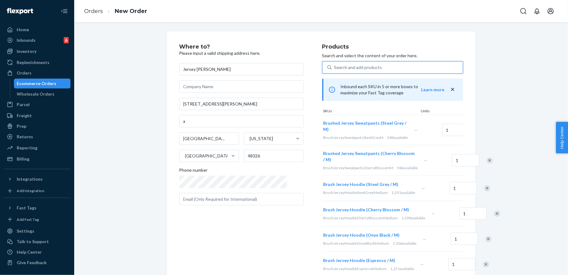
click at [375, 74] on div "0 results available. Select is focused ,type to refine list, press Down to open…" at bounding box center [392, 169] width 141 height 216
click at [375, 70] on div "Search and add products" at bounding box center [397, 67] width 131 height 11
click at [335, 70] on input "0 results available. Use Up and Down to choose options, press Enter to select t…" at bounding box center [334, 67] width 1 height 6
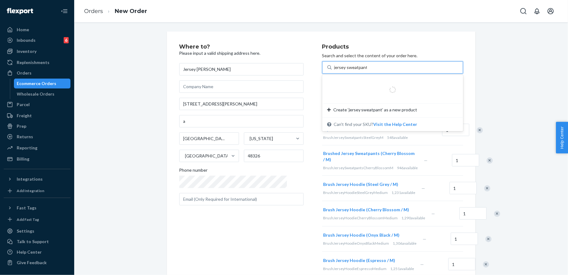
type input "jersey sweatpant m"
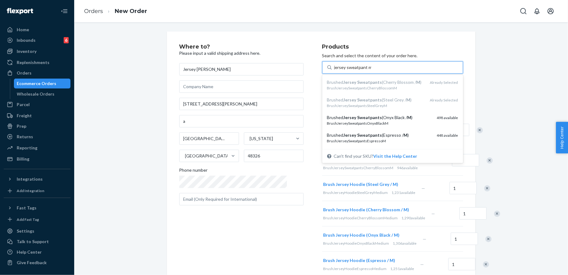
click at [384, 116] on div "Brushed Jersey Sweatpants (Onyx Black / M )" at bounding box center [379, 117] width 105 height 6
click at [371, 71] on input "jersey sweatpant m" at bounding box center [352, 67] width 37 height 6
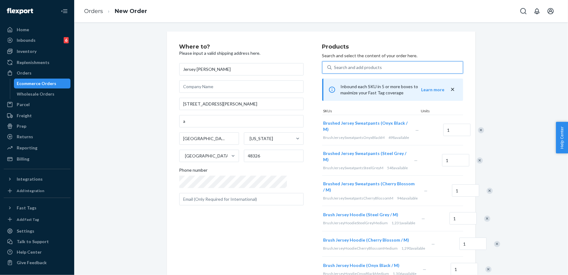
click at [378, 70] on div "Search and add products" at bounding box center [397, 67] width 131 height 11
click at [335, 70] on input "0 results available. Use Up and Down to choose options, press Enter to select t…" at bounding box center [334, 67] width 1 height 6
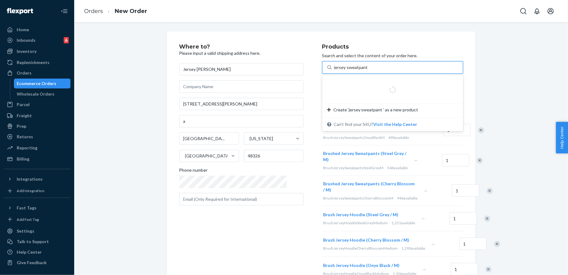
type input "jersey sweatpant m"
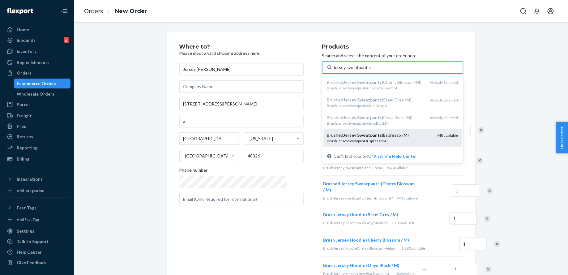
scroll to position [43, 0]
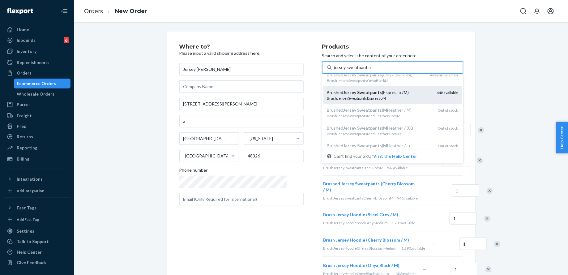
click at [392, 98] on div "BrushJerseySweatpantsEspressoM" at bounding box center [379, 98] width 105 height 5
click at [371, 71] on input "jersey sweatpant m" at bounding box center [352, 67] width 37 height 6
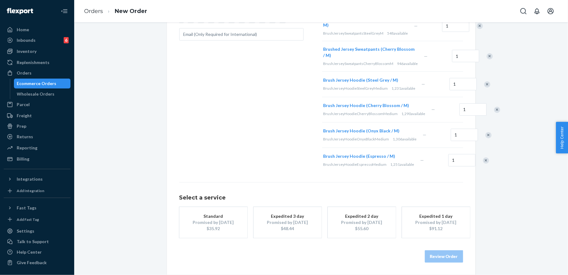
scroll to position [208, 0]
click at [219, 231] on div "$35.92" at bounding box center [213, 228] width 49 height 6
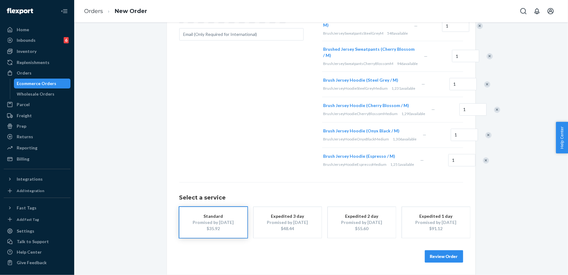
click at [443, 254] on button "Review Order" at bounding box center [444, 256] width 38 height 12
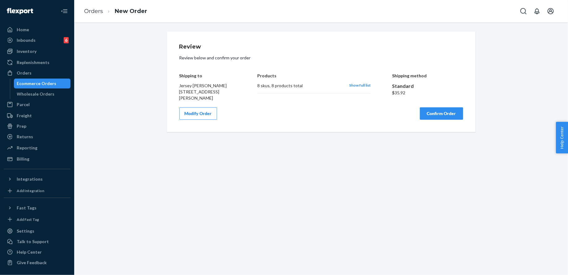
scroll to position [0, 0]
click at [366, 85] on span "Show full list" at bounding box center [360, 85] width 22 height 5
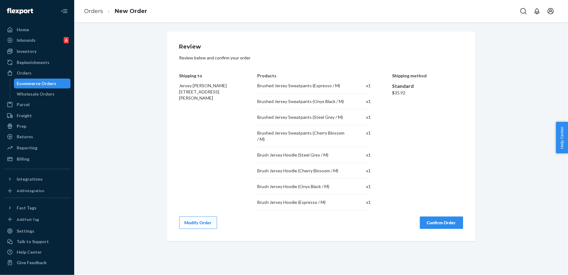
click at [451, 225] on button "Confirm Order" at bounding box center [441, 222] width 43 height 12
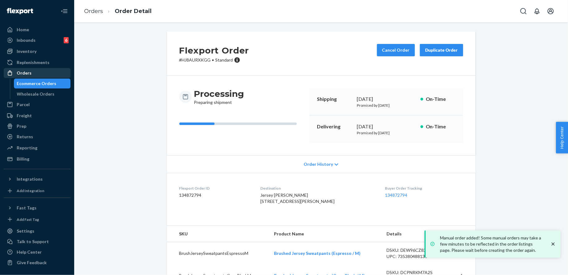
click at [32, 74] on div "Orders" at bounding box center [37, 73] width 66 height 9
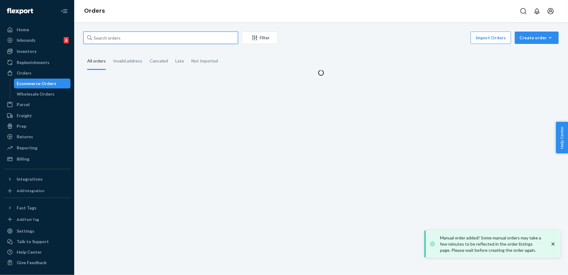
click at [112, 40] on input "text" at bounding box center [161, 38] width 155 height 12
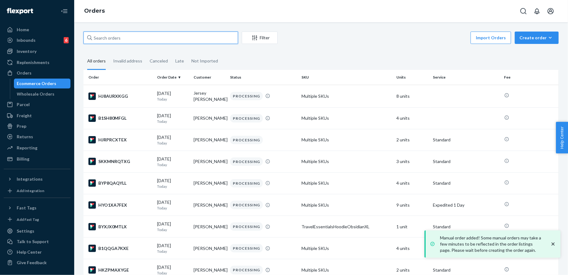
paste input "[PERSON_NAME]"
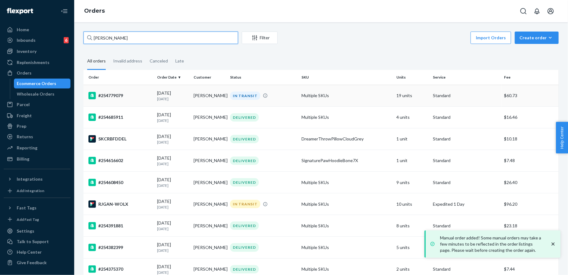
type input "[PERSON_NAME]"
click at [309, 93] on td "Multiple SKUs" at bounding box center [346, 96] width 95 height 22
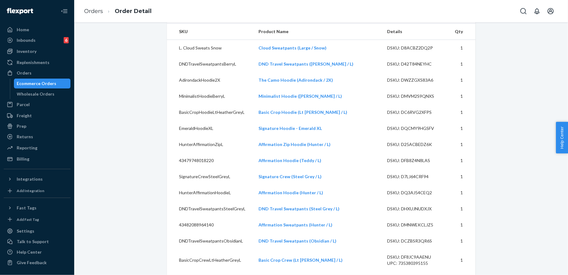
scroll to position [237, 0]
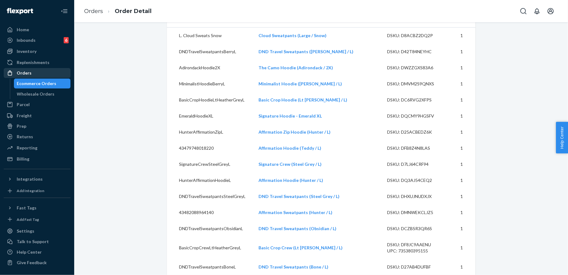
click at [55, 76] on div "Orders" at bounding box center [37, 73] width 66 height 9
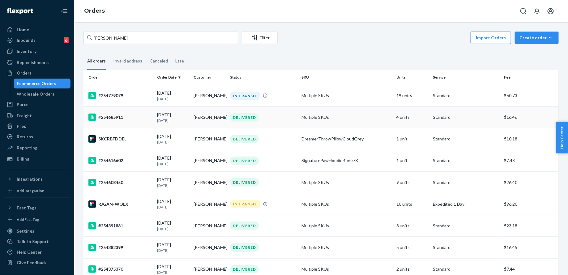
click at [337, 122] on td "Multiple SKUs" at bounding box center [346, 117] width 95 height 22
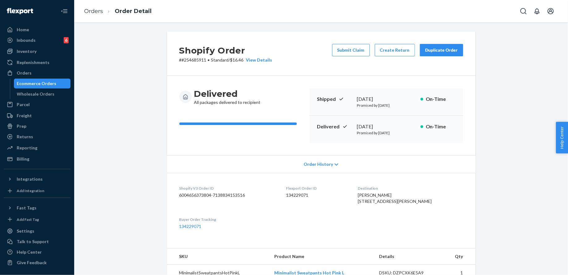
click at [445, 53] on div "Duplicate Order" at bounding box center [441, 50] width 33 height 6
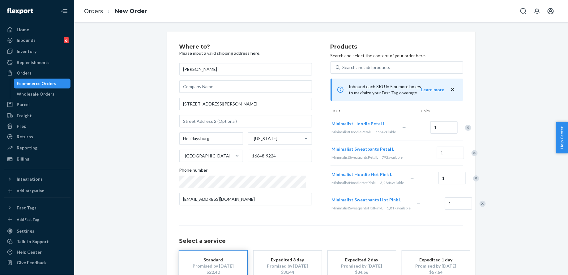
click at [465, 128] on div "Remove Item" at bounding box center [468, 128] width 6 height 6
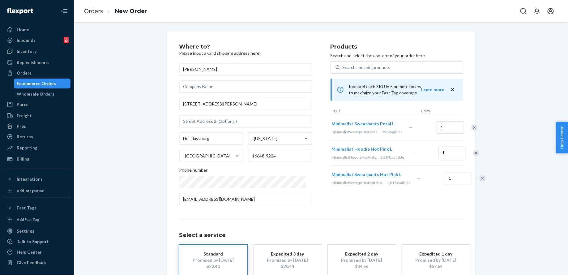
click at [472, 128] on div "Remove Item" at bounding box center [475, 128] width 6 height 6
click at [473, 128] on div "Remove Item" at bounding box center [476, 128] width 6 height 6
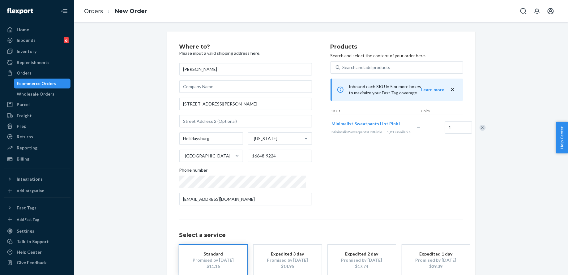
click at [472, 128] on div at bounding box center [479, 127] width 15 height 16
click at [480, 131] on div "Remove Item" at bounding box center [483, 128] width 6 height 6
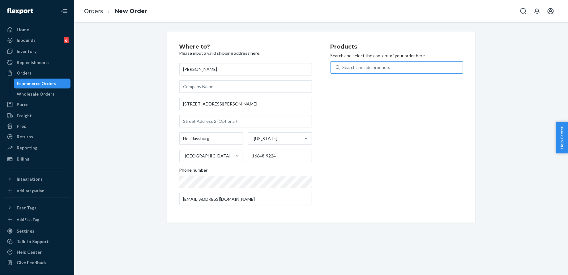
click at [394, 72] on div "Search and add products" at bounding box center [401, 67] width 123 height 11
click at [343, 71] on input "Search and add products" at bounding box center [343, 67] width 1 height 6
type input "jersey hoodie l"
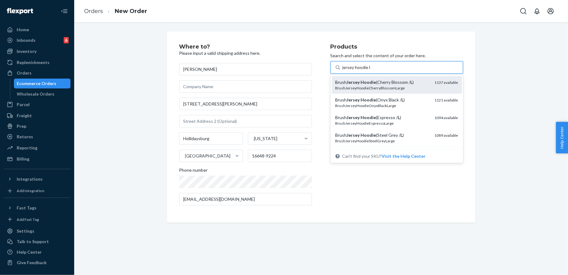
click at [403, 88] on div "BrushJerseyHoodieCherryBlossomLarge" at bounding box center [383, 87] width 94 height 5
click at [371, 71] on input "jersey hoodie l" at bounding box center [357, 67] width 28 height 6
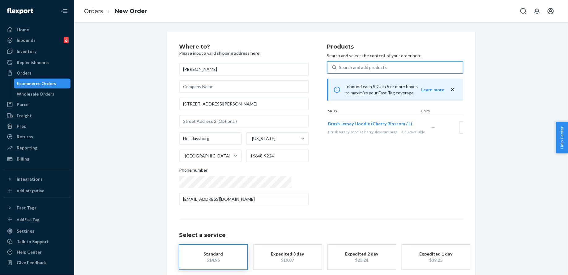
click at [401, 65] on div "Search and add products" at bounding box center [400, 67] width 126 height 11
click at [340, 65] on input "0 results available. Select is focused ,type to refine list, press Down to open…" at bounding box center [339, 67] width 1 height 6
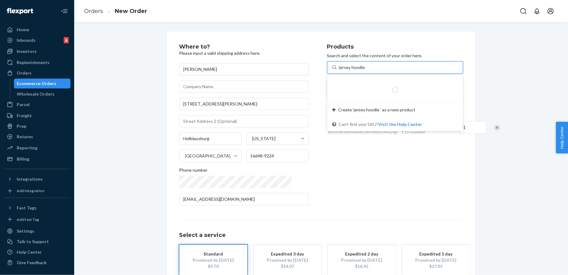
type input "jersey hoodie l"
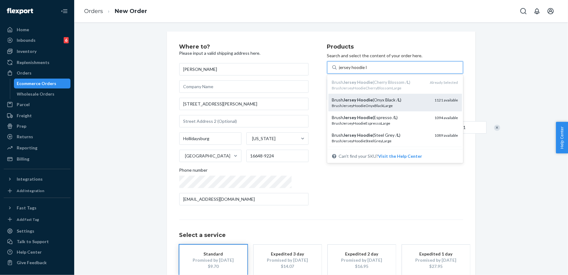
click at [397, 98] on div "Brush Jersey Hoodie (Onyx Black / L )" at bounding box center [381, 100] width 98 height 6
click at [367, 71] on input "jersey hoodie l" at bounding box center [353, 67] width 28 height 6
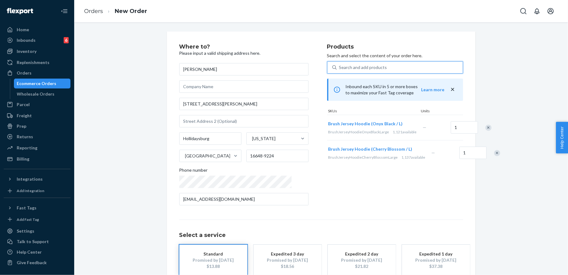
click at [383, 67] on div "Search and add products" at bounding box center [400, 67] width 126 height 11
click at [340, 67] on input "0 results available. Use Up and Down to choose options, press Enter to select t…" at bounding box center [339, 67] width 1 height 6
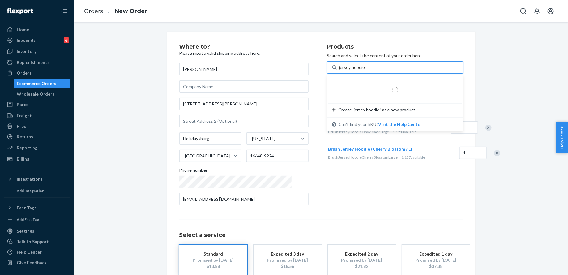
type input "jersey hoodie l"
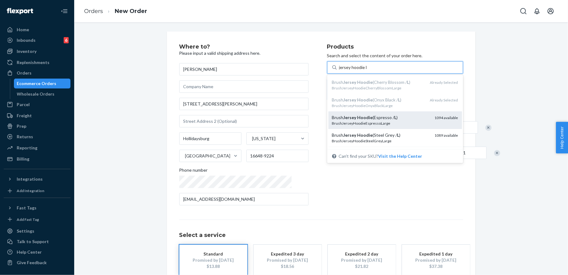
click at [379, 113] on div "Brush Jersey Hoodie (Espresso / L ) BrushJerseyHoodieEspressoLarge 1094 availab…" at bounding box center [395, 120] width 134 height 18
click at [367, 71] on input "jersey hoodie l" at bounding box center [353, 67] width 28 height 6
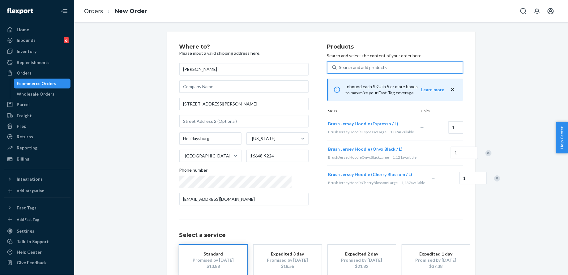
click at [377, 58] on p "Search and select the content of your order here." at bounding box center [395, 56] width 136 height 6
click at [377, 64] on div "Search and add products" at bounding box center [400, 67] width 126 height 11
click at [340, 64] on input "0 results available. Use Up and Down to choose options, press Enter to select t…" at bounding box center [339, 67] width 1 height 6
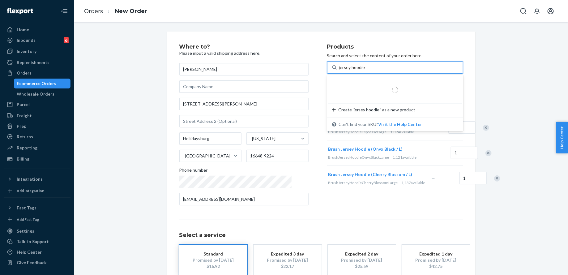
type input "jersey hoodie l"
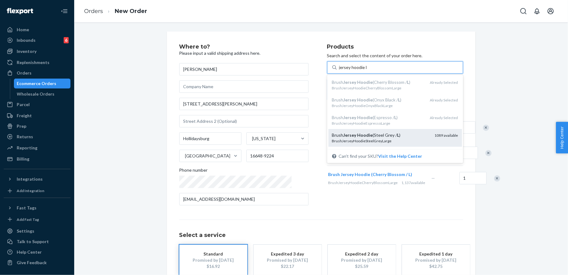
scroll to position [11, 0]
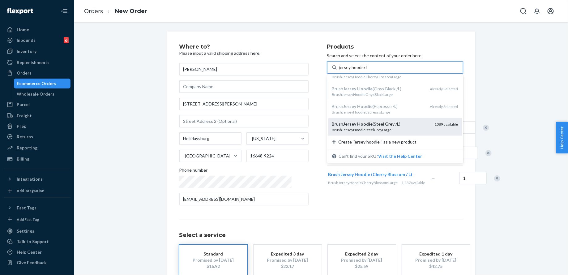
click at [372, 129] on div "BrushJerseyHoodieSteelGreyLarge" at bounding box center [381, 129] width 98 height 5
click at [367, 71] on input "jersey hoodie l" at bounding box center [353, 67] width 28 height 6
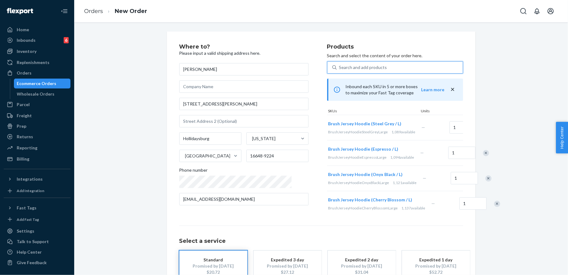
click at [373, 72] on div "Search and add products" at bounding box center [400, 67] width 126 height 11
click at [340, 71] on input "0 results available. Select is focused ,type to refine list, press Down to open…" at bounding box center [339, 67] width 1 height 6
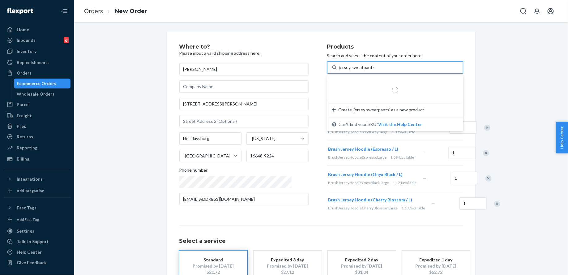
type input "jersey sweatpants l"
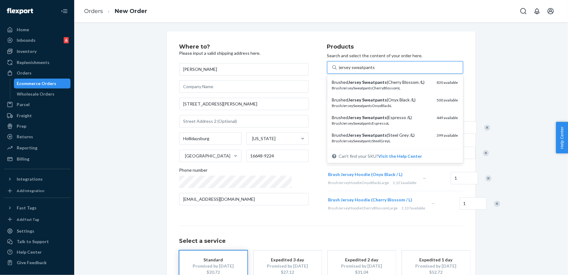
click at [377, 85] on div "BrushJerseySweatpantsCherryBlossomL" at bounding box center [382, 87] width 100 height 5
click at [376, 71] on input "jersey sweatpants l" at bounding box center [357, 67] width 36 height 6
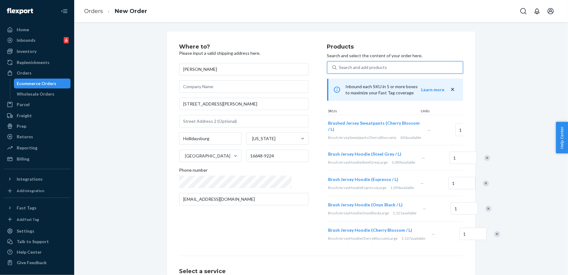
click at [376, 70] on div "Search and add products" at bounding box center [400, 67] width 126 height 11
click at [340, 70] on input "0 results available. Select is focused ,type to refine list, press Down to open…" at bounding box center [339, 67] width 1 height 6
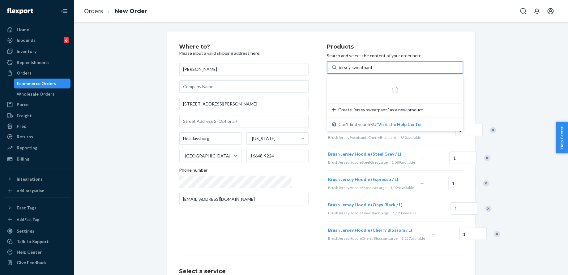
type input "jersey sweatpant l"
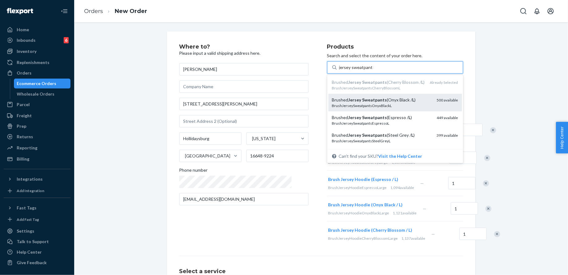
click at [374, 109] on div "Brushed Jersey Sweatpants (Onyx Black / L ) BrushJerseySweatpantsOnyxBlackL 500…" at bounding box center [395, 103] width 134 height 18
click at [374, 71] on input "jersey sweatpant l" at bounding box center [356, 67] width 35 height 6
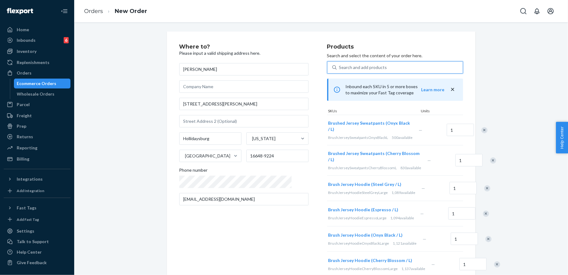
click at [372, 68] on div "Search and add products" at bounding box center [400, 67] width 126 height 11
click at [340, 68] on input "0 results available. Use Up and Down to choose options, press Enter to select t…" at bounding box center [339, 67] width 1 height 6
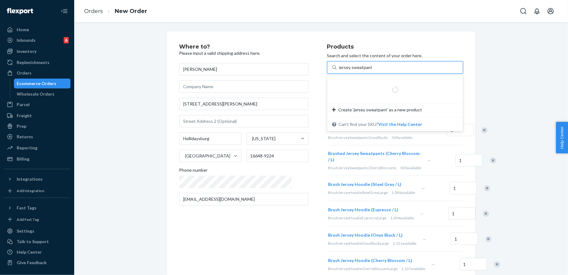
type input "jersey sweatpant l"
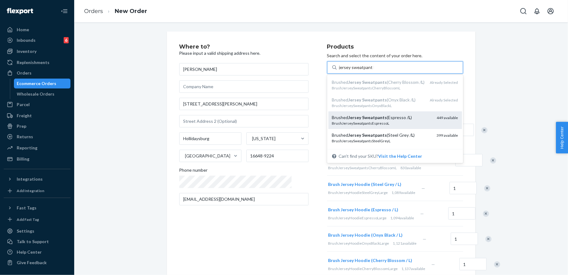
click at [376, 124] on div "BrushJerseySweatpantsEspressoL" at bounding box center [382, 123] width 100 height 5
click at [374, 71] on input "jersey sweatpant l" at bounding box center [356, 67] width 35 height 6
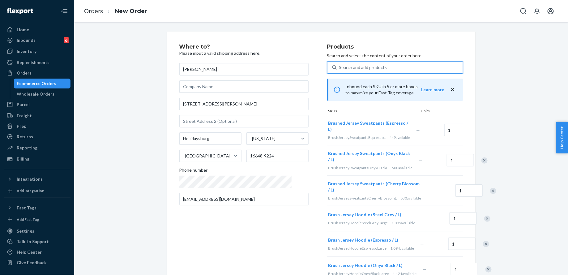
click at [376, 66] on div "Search and add products" at bounding box center [400, 67] width 126 height 11
click at [340, 66] on input "0 results available. Select is focused ,type to refine list, press Down to open…" at bounding box center [339, 67] width 1 height 6
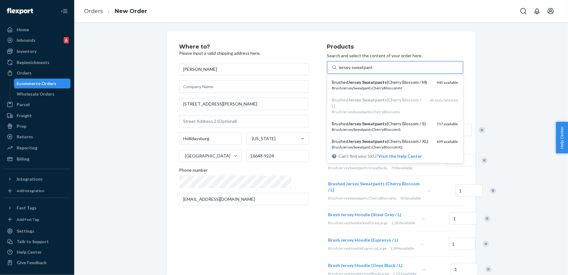
type input "jersey sweatpant l"
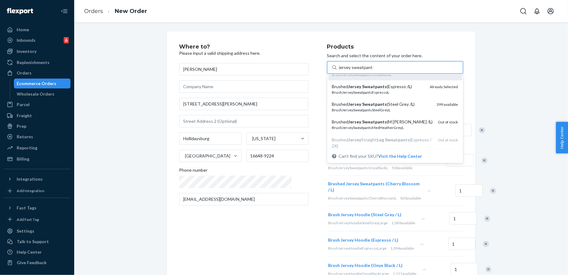
scroll to position [37, 0]
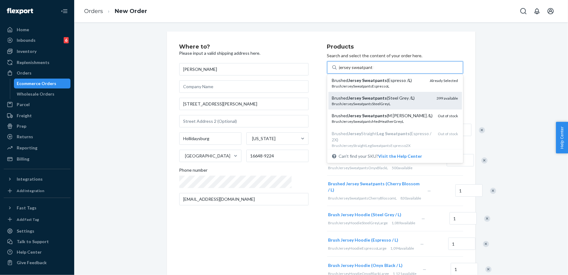
click at [412, 99] on em "L" at bounding box center [413, 97] width 2 height 5
click at [374, 71] on input "jersey sweatpant l" at bounding box center [356, 67] width 35 height 6
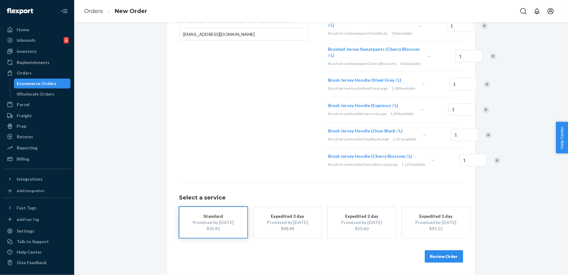
scroll to position [208, 0]
click at [453, 259] on button "Review Order" at bounding box center [444, 256] width 38 height 12
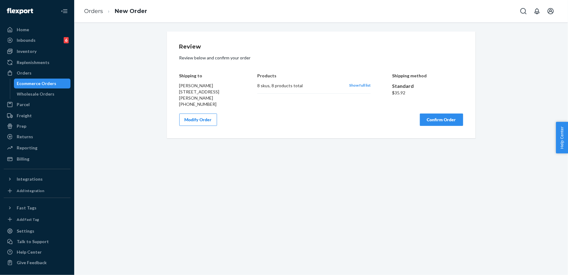
click at [446, 126] on button "Confirm Order" at bounding box center [441, 120] width 43 height 12
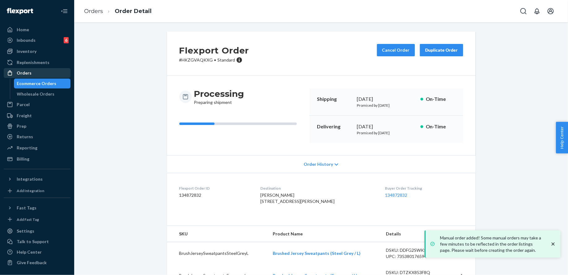
click at [45, 74] on div "Orders" at bounding box center [37, 73] width 66 height 9
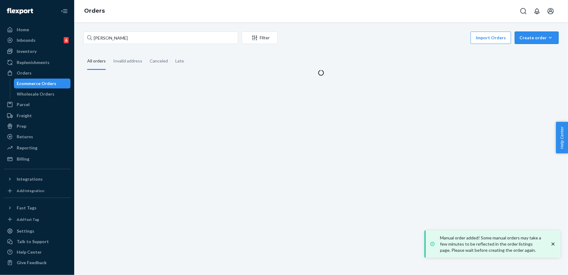
click at [544, 36] on div "Create order" at bounding box center [537, 38] width 35 height 6
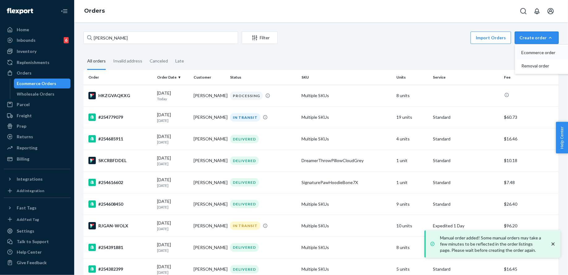
click at [544, 52] on span "Ecommerce order" at bounding box center [540, 52] width 38 height 4
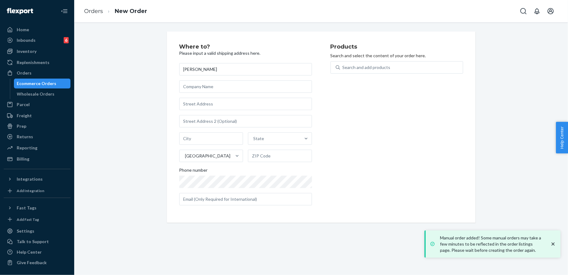
type input "[PERSON_NAME]"
click at [231, 103] on input "text" at bounding box center [245, 104] width 133 height 12
paste input "4631 SW 24th Ave Cape Coral Florida 33914"
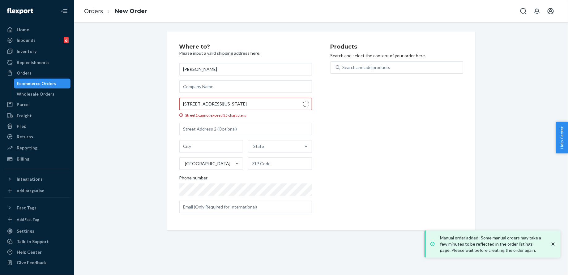
type input "4631 SW 24th Ave"
type input "Cape Coral"
type input "33914"
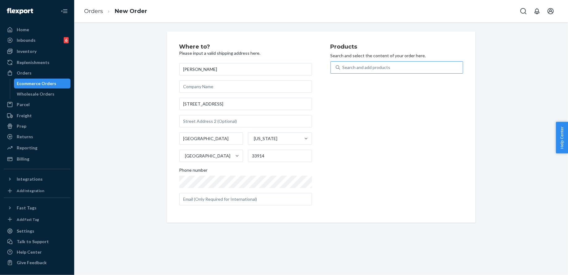
click at [374, 63] on div "Search and add products" at bounding box center [401, 67] width 123 height 11
click at [343, 64] on input "Search and add products" at bounding box center [343, 67] width 1 height 6
type input "capp"
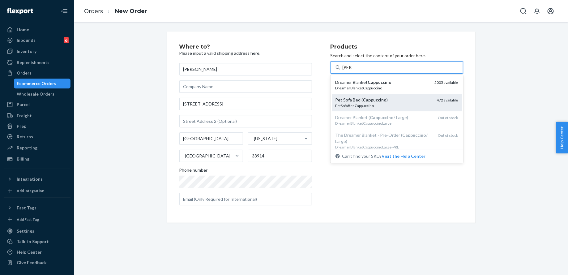
click at [378, 100] on em "Cappuccino" at bounding box center [375, 99] width 24 height 5
click at [352, 71] on input "capp" at bounding box center [348, 67] width 10 height 6
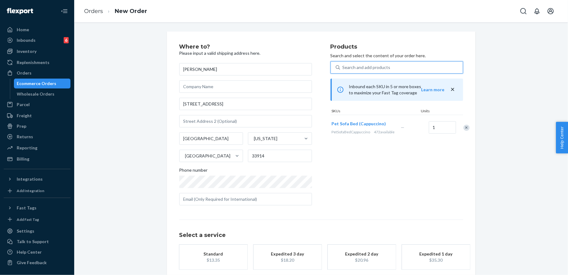
click at [226, 246] on button "Standard $13.35" at bounding box center [213, 257] width 68 height 25
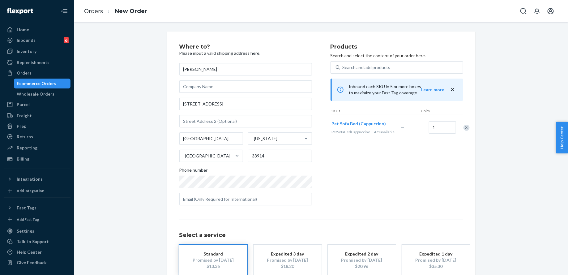
scroll to position [37, 0]
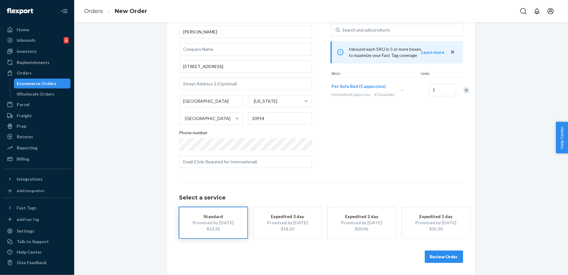
click at [453, 254] on button "Review Order" at bounding box center [444, 257] width 38 height 12
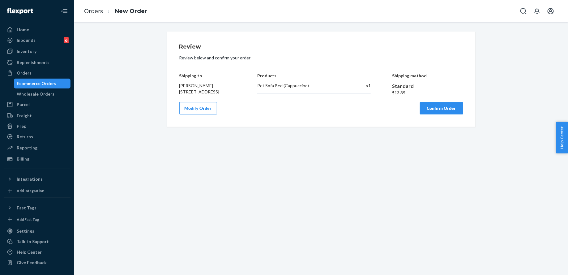
click at [451, 112] on button "Confirm Order" at bounding box center [441, 108] width 43 height 12
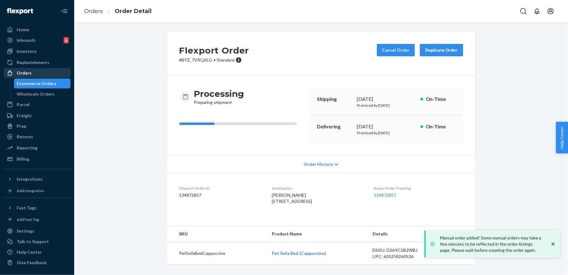
click at [31, 72] on div "Orders" at bounding box center [37, 73] width 66 height 9
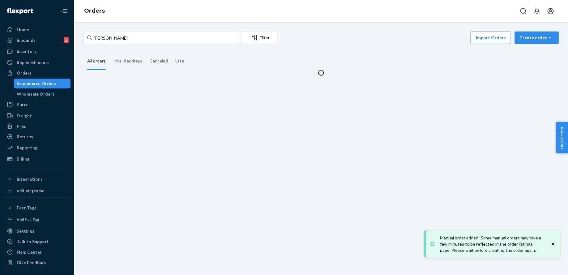
click at [534, 35] on div "Create order" at bounding box center [537, 38] width 35 height 6
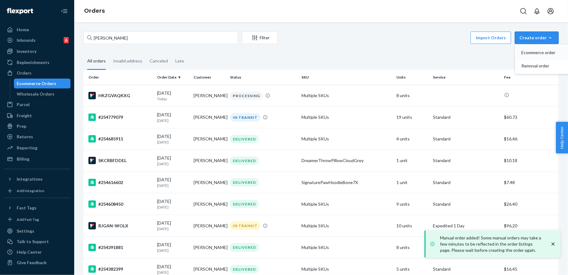
click at [534, 53] on span "Ecommerce order" at bounding box center [540, 52] width 38 height 4
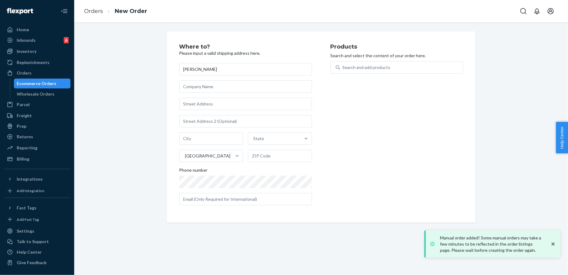
type input "[PERSON_NAME]"
click at [233, 109] on input "text" at bounding box center [245, 104] width 133 height 12
paste input "58 Patrician dr Toms River NJ 08753"
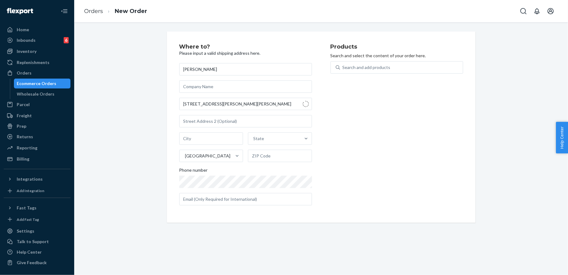
type input "58 Patrician Dr"
type input "Toms River"
type input "08753"
click at [381, 70] on div "Search and add products" at bounding box center [367, 67] width 48 height 6
click at [343, 70] on input "Search and add products" at bounding box center [343, 67] width 1 height 6
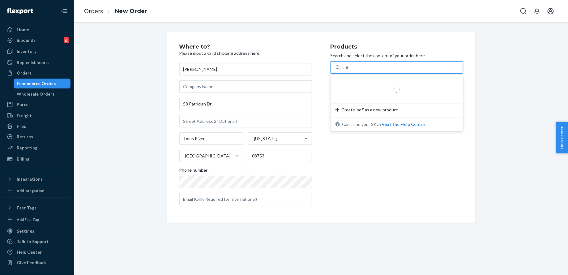
type input "sofa"
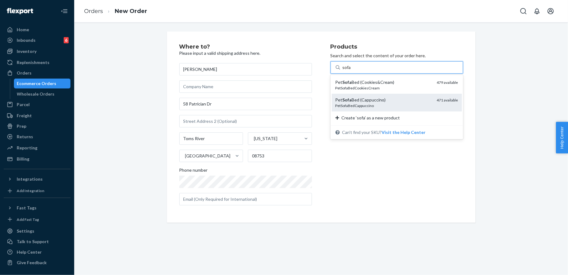
click at [379, 99] on div "Pet Sofa Bed (Cappuccino)" at bounding box center [384, 100] width 96 height 6
click at [351, 71] on input "sofa" at bounding box center [347, 67] width 9 height 6
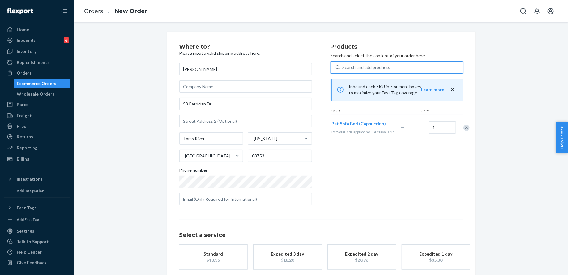
click at [373, 70] on div "Search and add products" at bounding box center [367, 67] width 48 height 6
click at [343, 70] on input "0 results available. Select is focused ,type to refine list, press Down to open…" at bounding box center [343, 67] width 1 height 6
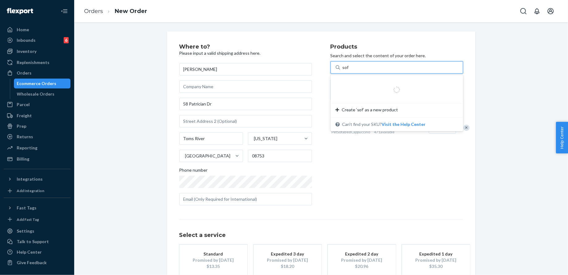
type input "sofa"
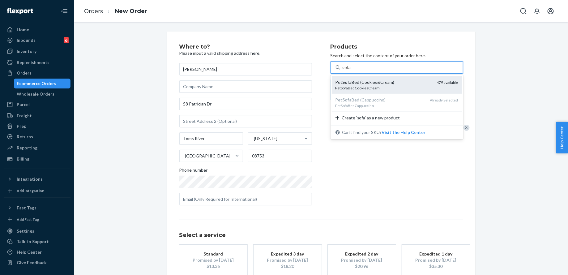
click at [378, 84] on div "Pet Sofa Bed (Cookies&Cream)" at bounding box center [384, 82] width 96 height 6
click at [351, 71] on input "sofa" at bounding box center [347, 67] width 9 height 6
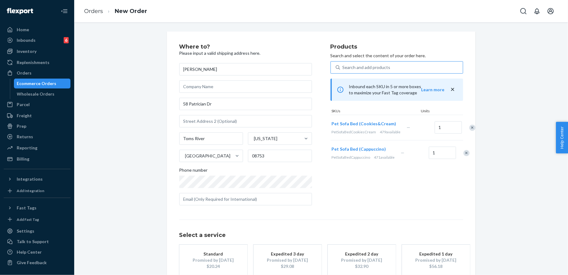
click at [237, 252] on div "Standard" at bounding box center [213, 254] width 49 height 6
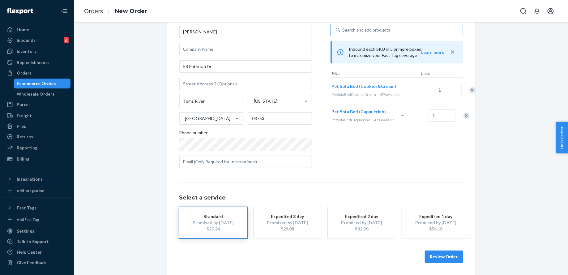
click at [455, 254] on button "Review Order" at bounding box center [444, 257] width 38 height 12
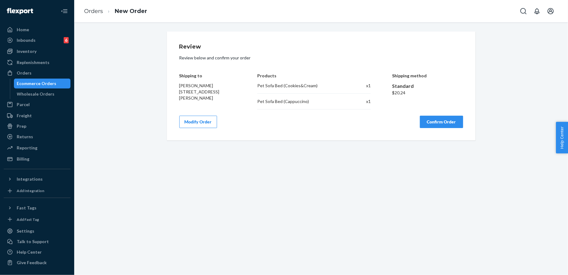
click at [453, 125] on button "Confirm Order" at bounding box center [441, 122] width 43 height 12
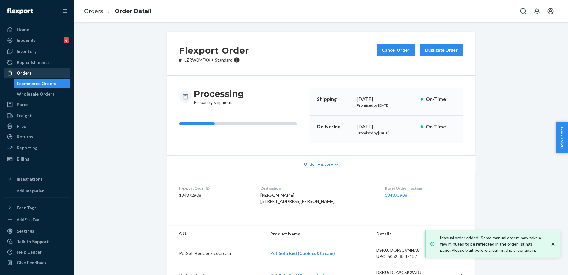
click at [54, 77] on div "Orders" at bounding box center [37, 73] width 66 height 9
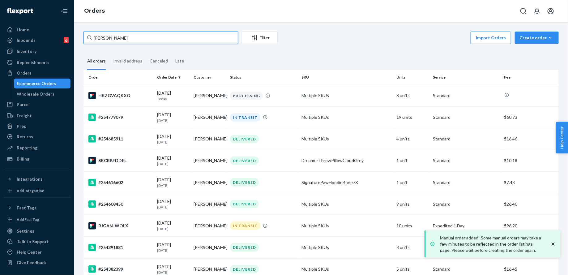
click at [130, 38] on input "[PERSON_NAME]" at bounding box center [161, 38] width 155 height 12
type input "="
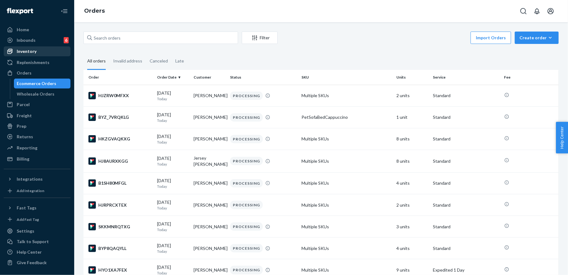
click at [37, 54] on div "Inventory" at bounding box center [37, 51] width 66 height 9
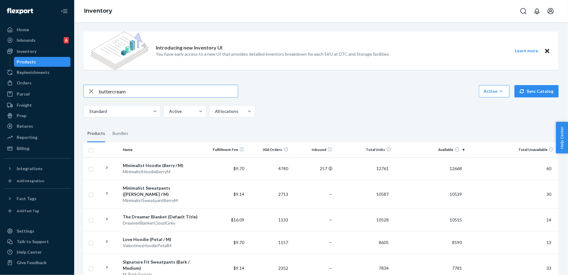
type input "buttercream"
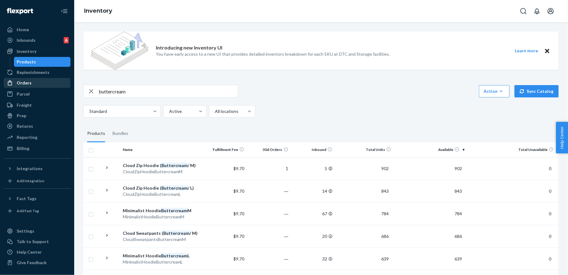
click at [59, 87] on div "Orders" at bounding box center [37, 83] width 66 height 9
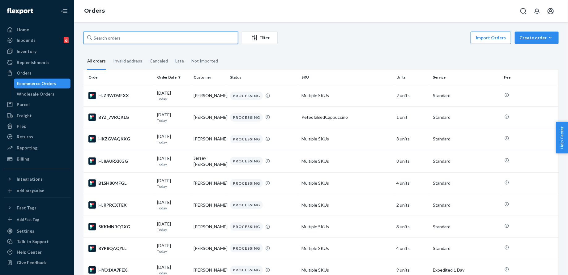
click at [135, 42] on input "text" at bounding box center [161, 38] width 155 height 12
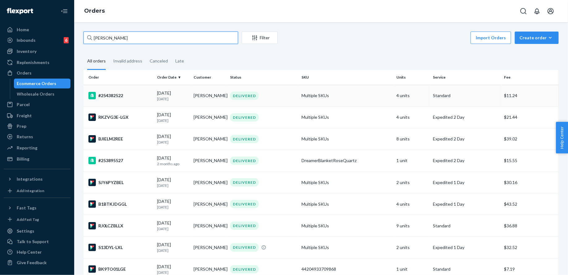
type input "aury martin"
click at [267, 100] on td "DELIVERED" at bounding box center [263, 96] width 71 height 22
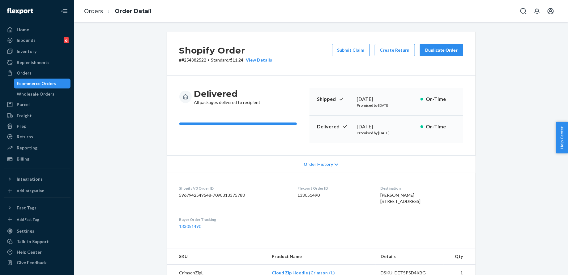
click at [453, 49] on div "Duplicate Order" at bounding box center [441, 50] width 33 height 6
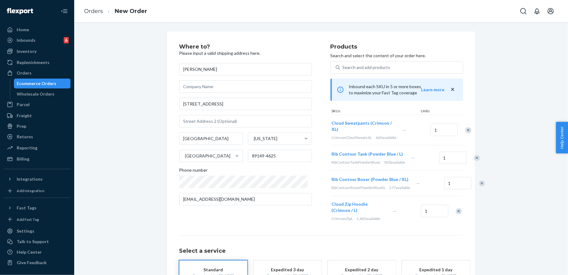
click at [465, 133] on div "Remove Item" at bounding box center [468, 130] width 6 height 6
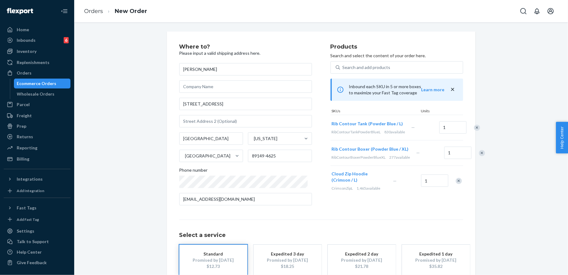
click at [474, 131] on div "Remove Item" at bounding box center [477, 128] width 6 height 6
click at [479, 131] on div "Remove Item" at bounding box center [482, 128] width 6 height 6
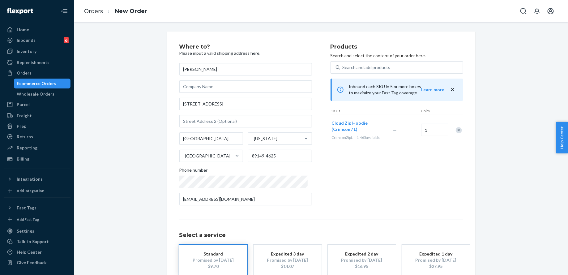
click at [460, 132] on div "Remove Item" at bounding box center [459, 130] width 6 height 6
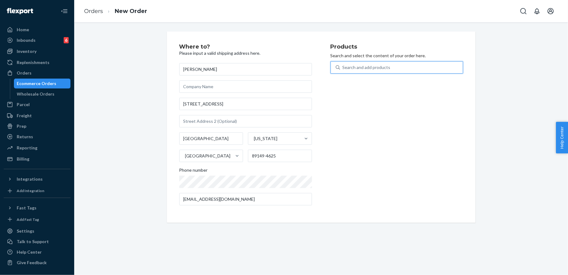
click at [402, 66] on div "Search and add products" at bounding box center [401, 67] width 123 height 11
click at [343, 66] on input "0 results available. Use Up and Down to choose options, press Enter to select t…" at bounding box center [343, 67] width 1 height 6
type input "buttercream xl"
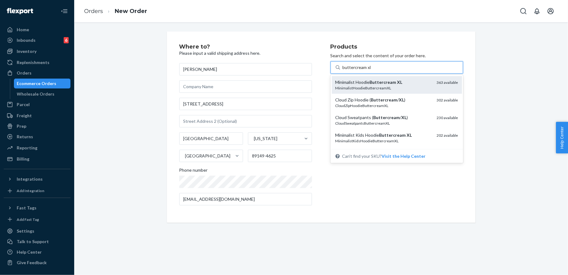
click at [405, 82] on div "Minimalist Hoodie Buttercream XL" at bounding box center [384, 82] width 96 height 6
click at [371, 71] on input "buttercream xl" at bounding box center [357, 67] width 28 height 6
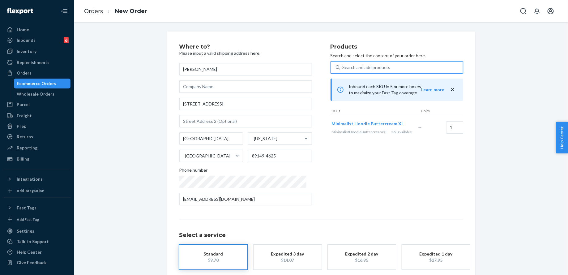
click at [401, 72] on div "Search and add products" at bounding box center [401, 67] width 123 height 11
click at [343, 71] on input "0 results available. Use Up and Down to choose options, press Enter to select t…" at bounding box center [343, 67] width 1 height 6
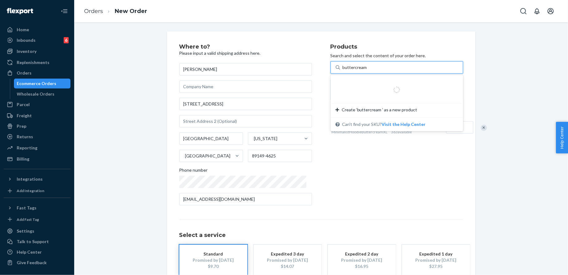
type input "buttercream l"
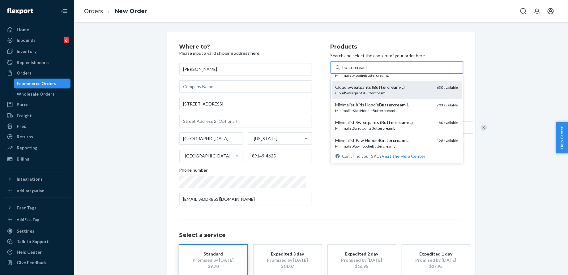
scroll to position [44, 0]
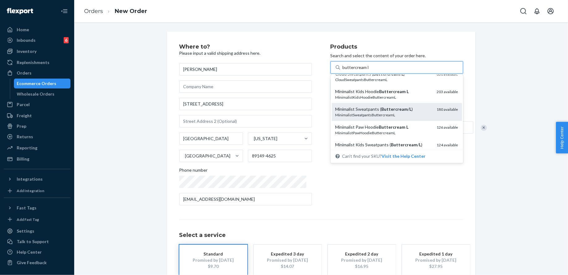
click at [414, 114] on div "MinimalistSweatpantsButtercreamL" at bounding box center [384, 114] width 96 height 5
click at [369, 71] on input "buttercream l" at bounding box center [356, 67] width 26 height 6
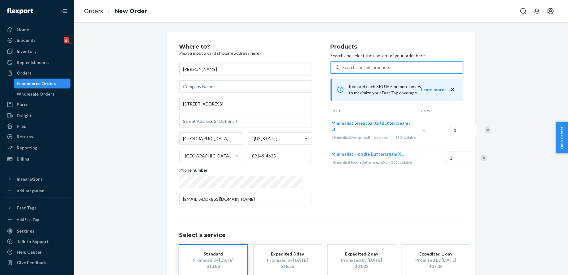
click at [400, 71] on div "Search and add products" at bounding box center [401, 67] width 123 height 11
click at [343, 71] on input "0 results available. Select is focused ,type to refine list, press Down to open…" at bounding box center [343, 67] width 1 height 6
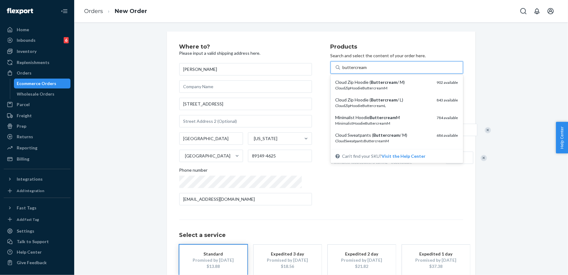
type input "buttercream l"
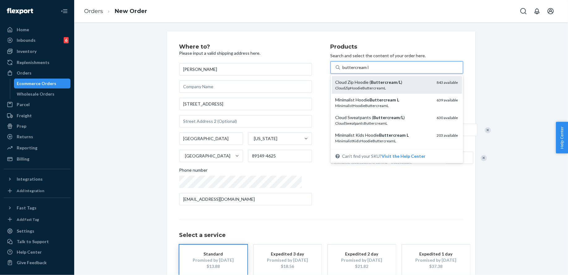
click at [401, 83] on div "Cloud Zip Hoodie ( Buttercream / L )" at bounding box center [384, 82] width 96 height 6
click at [369, 71] on input "buttercream l" at bounding box center [356, 67] width 26 height 6
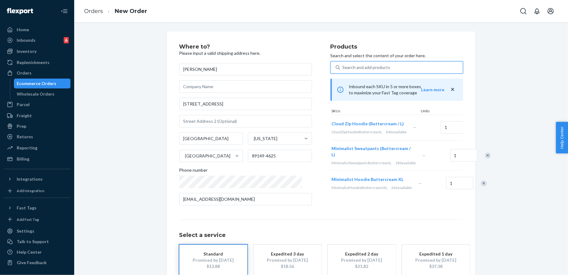
click at [393, 71] on div "Search and add products" at bounding box center [401, 67] width 123 height 11
click at [343, 71] on input "0 results available. Select is focused ,type to refine list, press Down to open…" at bounding box center [343, 67] width 1 height 6
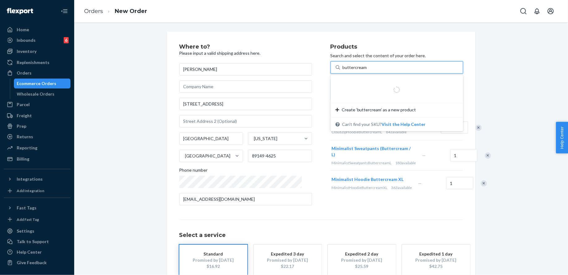
type input "buttercream l"
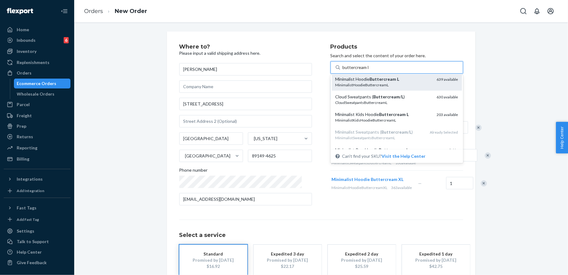
scroll to position [20, 0]
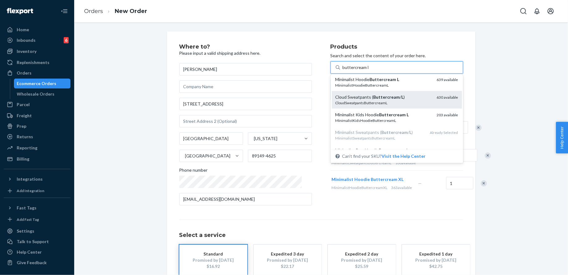
click at [398, 104] on div "CloudSweatpantsButtercreamL" at bounding box center [384, 102] width 96 height 5
click at [369, 71] on input "buttercream l" at bounding box center [356, 67] width 26 height 6
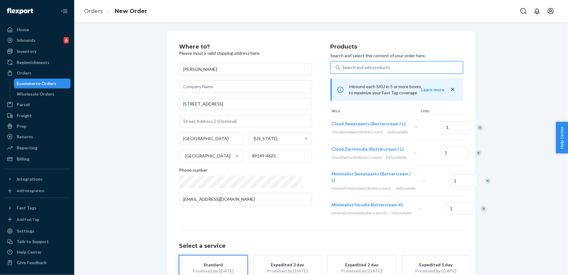
click at [385, 68] on div "Search and add products" at bounding box center [401, 67] width 123 height 11
click at [343, 68] on input "0 results available. Use Up and Down to choose options, press Enter to select t…" at bounding box center [343, 67] width 1 height 6
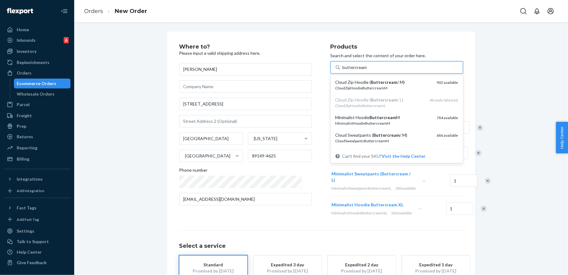
type input "buttercream"
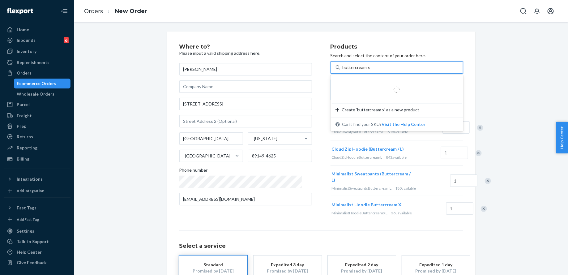
type input "buttercream xs"
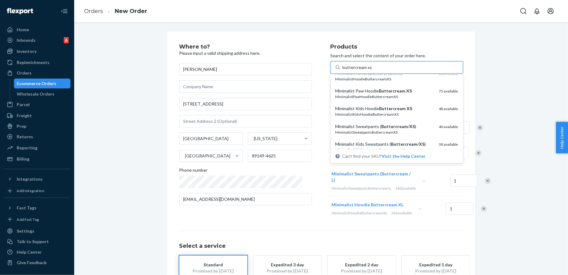
scroll to position [45, 0]
click at [390, 110] on div "Minimalist Kids Hoodie Buttercream XS" at bounding box center [385, 108] width 99 height 6
click at [372, 71] on input "buttercream xs" at bounding box center [357, 67] width 29 height 6
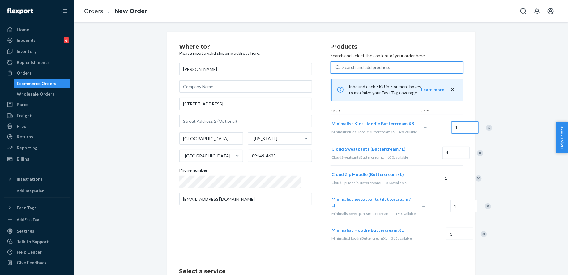
click at [452, 132] on input "1" at bounding box center [465, 127] width 27 height 12
type input "2"
click at [384, 68] on div "Search and add products" at bounding box center [401, 67] width 123 height 11
click at [343, 68] on input "0 results available. Use Up and Down to choose options, press Enter to select t…" at bounding box center [343, 67] width 1 height 6
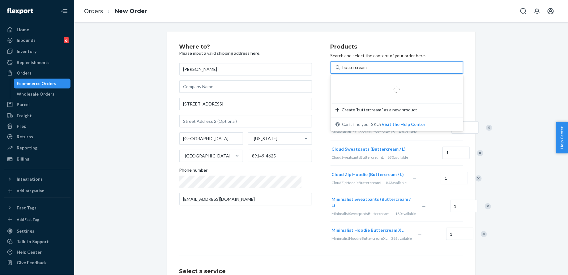
type input "buttercream xs"
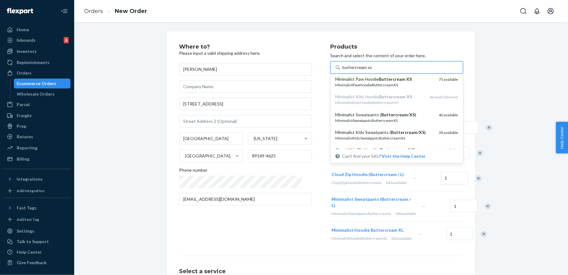
scroll to position [58, 0]
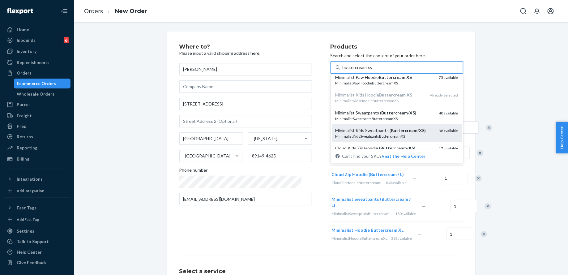
click at [401, 130] on em "Buttercream" at bounding box center [404, 130] width 27 height 5
click at [372, 71] on input "buttercream xs" at bounding box center [357, 67] width 29 height 6
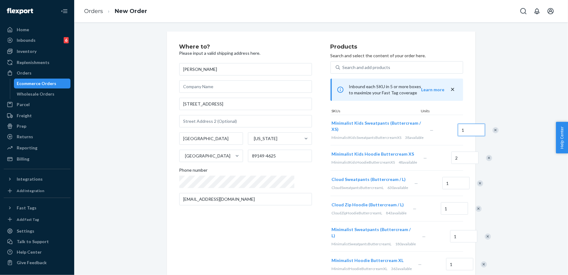
click at [458, 131] on input "1" at bounding box center [471, 130] width 27 height 12
type input "2"
click at [492, 130] on div "Where to? Please input a valid shipping address here. Aury Martinez 8120 Wispy …" at bounding box center [321, 206] width 485 height 348
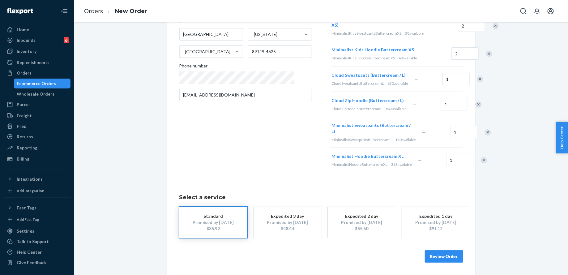
scroll to position [0, 0]
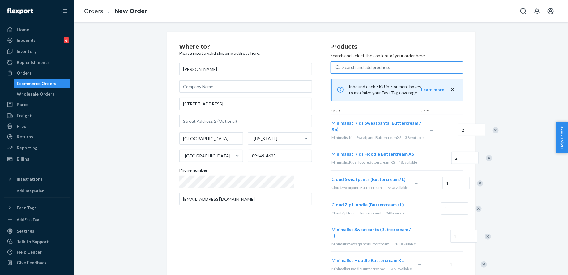
click at [362, 69] on div "Search and add products" at bounding box center [367, 67] width 48 height 6
click at [343, 69] on input "Search and add products" at bounding box center [343, 67] width 1 height 6
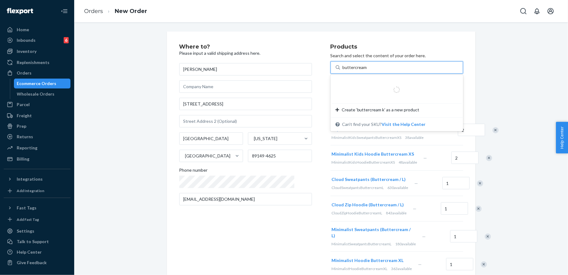
type input "buttercream s"
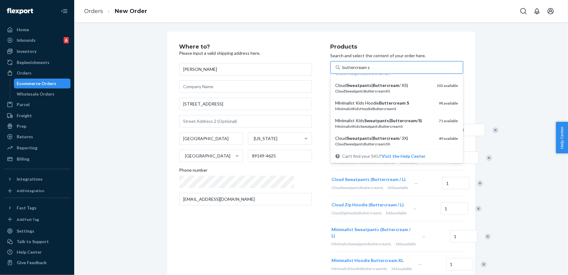
scroll to position [268, 0]
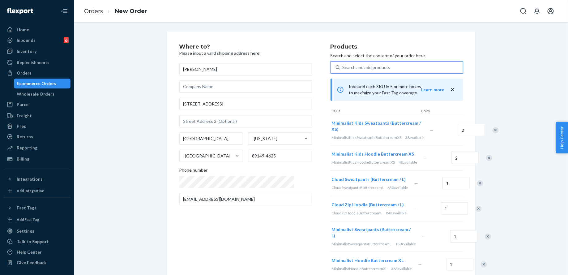
click at [375, 66] on div "Search and add products" at bounding box center [401, 67] width 123 height 11
click at [343, 66] on input "0 results available. Select is focused ,type to refine list, press Down to open…" at bounding box center [343, 67] width 1 height 6
click at [375, 66] on div "Search and add products" at bounding box center [401, 67] width 123 height 11
click at [343, 66] on input "0 results available. Select is focused ,type to refine list, press Down to open…" at bounding box center [343, 67] width 1 height 6
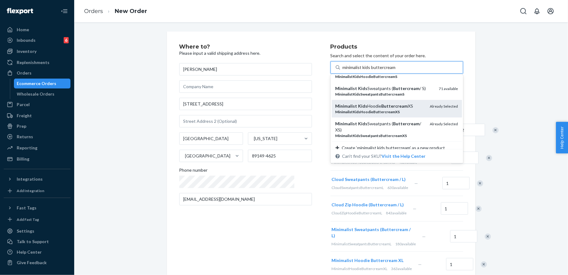
scroll to position [0, 0]
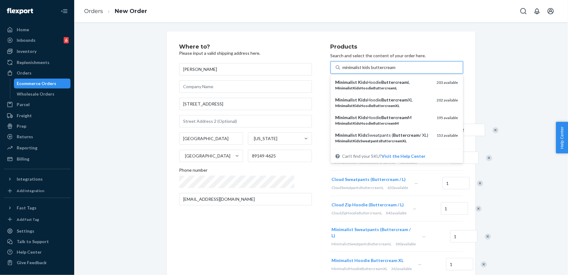
type input "minimalist kids buttercream s"
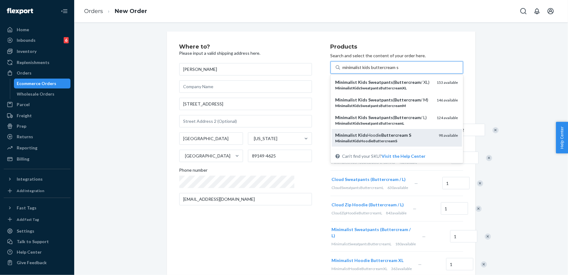
click at [388, 134] on div "Minimalist Kids Hoodie Buttercream S" at bounding box center [385, 135] width 99 height 6
click at [388, 71] on input "minimalist kids buttercream s" at bounding box center [371, 67] width 56 height 6
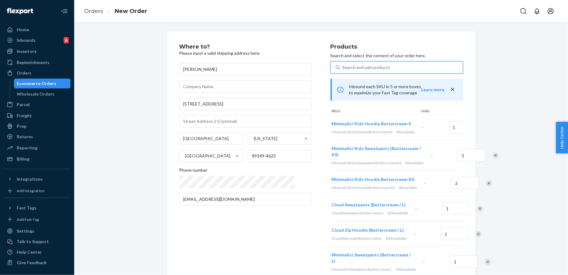
click at [387, 70] on div "Search and add products" at bounding box center [401, 67] width 123 height 11
click at [343, 70] on input "0 results available. Select is focused ,type to refine list, press Down to open…" at bounding box center [343, 67] width 1 height 6
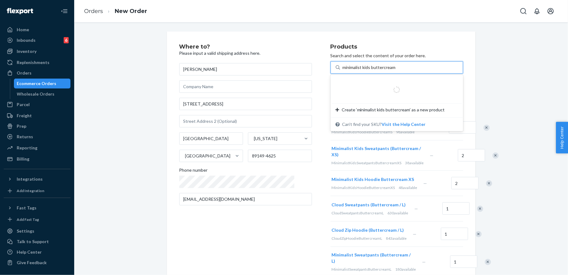
type input "minimalist kids buttercream s"
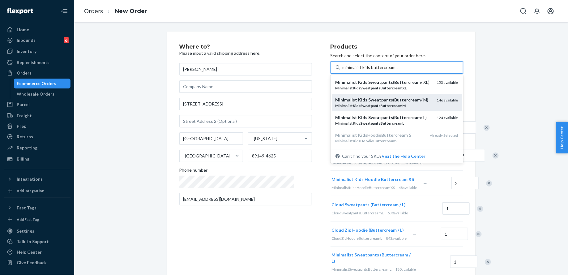
scroll to position [47, 0]
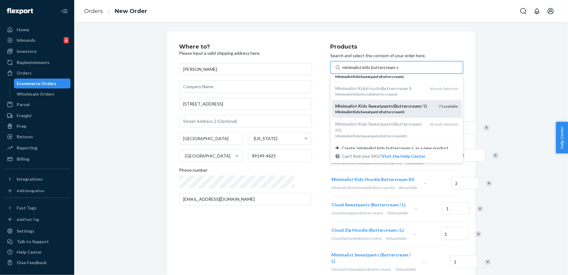
click at [411, 107] on div "Minimalist Kids Sweatpants ( Buttercream / S)" at bounding box center [385, 106] width 99 height 6
click at [399, 71] on input "minimalist kids buttercream s" at bounding box center [371, 67] width 56 height 6
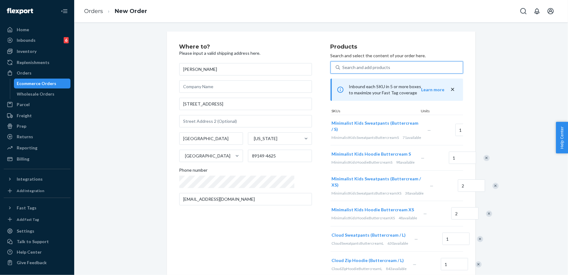
click at [391, 65] on div "Search and add products" at bounding box center [401, 67] width 123 height 11
click at [343, 65] on input "0 results available. Select is focused ,type to refine list, press Down to open…" at bounding box center [343, 67] width 1 height 6
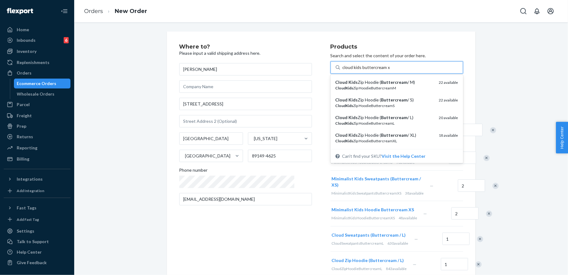
type input "cloud kids buttercream xs"
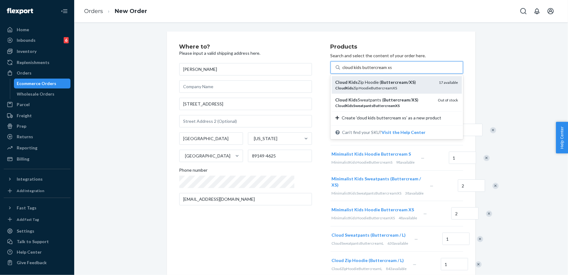
click at [401, 82] on div "Cloud Kids Zip Hoodie ( Buttercream / XS )" at bounding box center [385, 82] width 99 height 6
click at [392, 71] on input "cloud kids buttercream xs" at bounding box center [367, 67] width 49 height 6
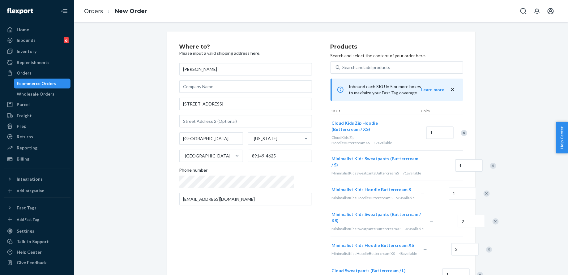
click at [461, 133] on div "Remove Item" at bounding box center [464, 133] width 6 height 6
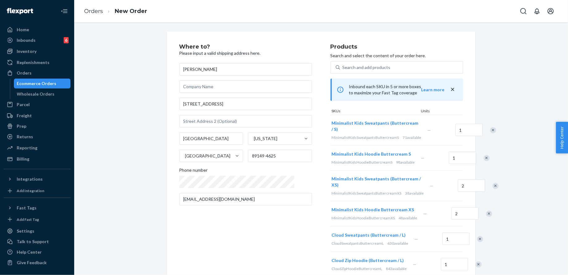
scroll to position [208, 0]
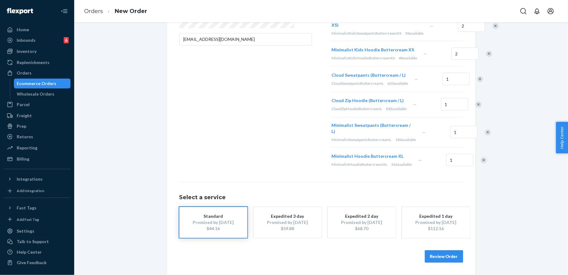
click at [453, 256] on button "Review Order" at bounding box center [444, 256] width 38 height 12
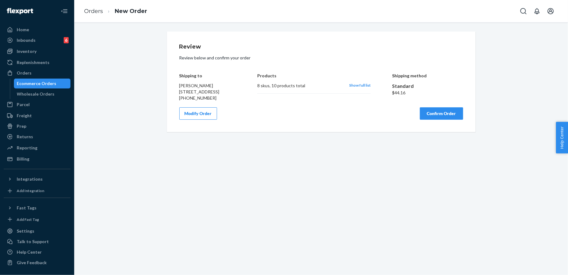
scroll to position [0, 0]
click at [455, 117] on button "Confirm Order" at bounding box center [441, 113] width 43 height 12
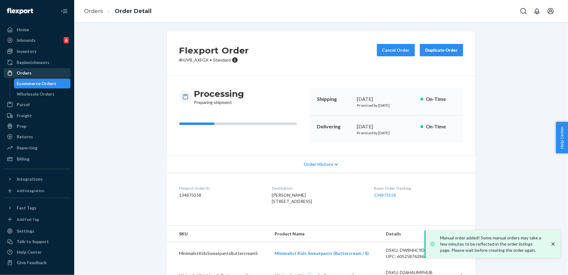
click at [28, 75] on div "Orders" at bounding box center [24, 73] width 15 height 6
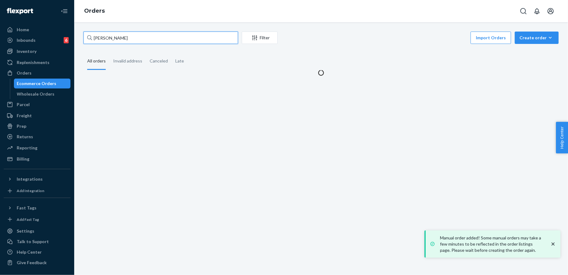
click at [115, 43] on input "aury martin" at bounding box center [161, 38] width 155 height 12
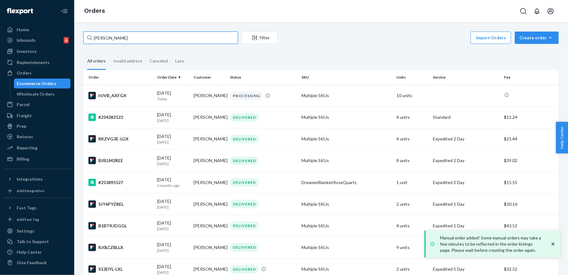
click at [115, 43] on input "aury martin" at bounding box center [161, 38] width 155 height 12
click at [115, 43] on input "s" at bounding box center [161, 38] width 155 height 12
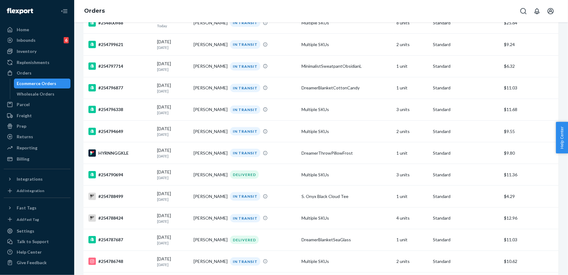
scroll to position [224, 0]
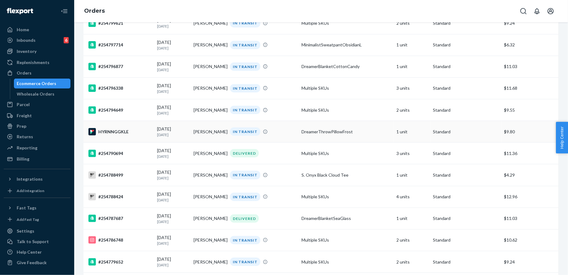
type input "sarah c"
click at [330, 131] on td "DreamerThrowPillowFrost" at bounding box center [346, 132] width 95 height 22
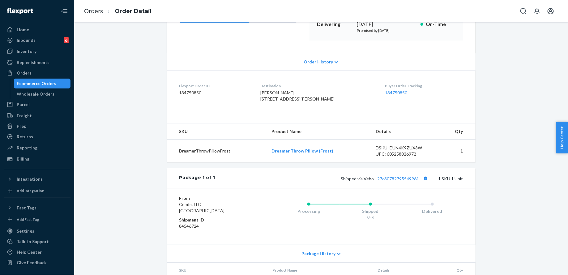
scroll to position [146, 0]
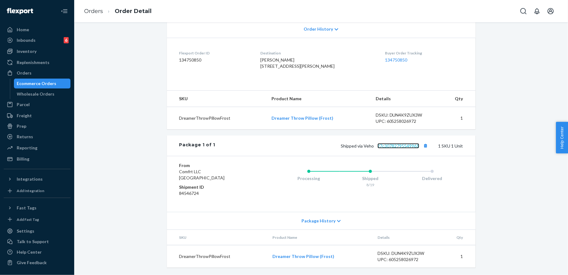
click at [397, 144] on link "27c30782795549961" at bounding box center [399, 145] width 42 height 5
click at [62, 69] on div "Orders" at bounding box center [37, 73] width 66 height 9
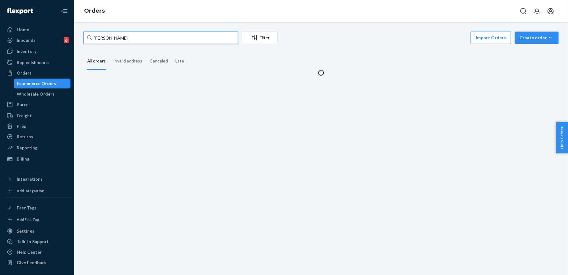
click at [141, 40] on input "sarah c" at bounding box center [161, 38] width 155 height 12
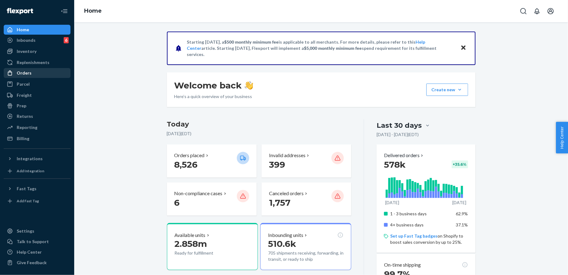
click at [36, 74] on div "Orders" at bounding box center [37, 73] width 66 height 9
